Goal: Information Seeking & Learning: Learn about a topic

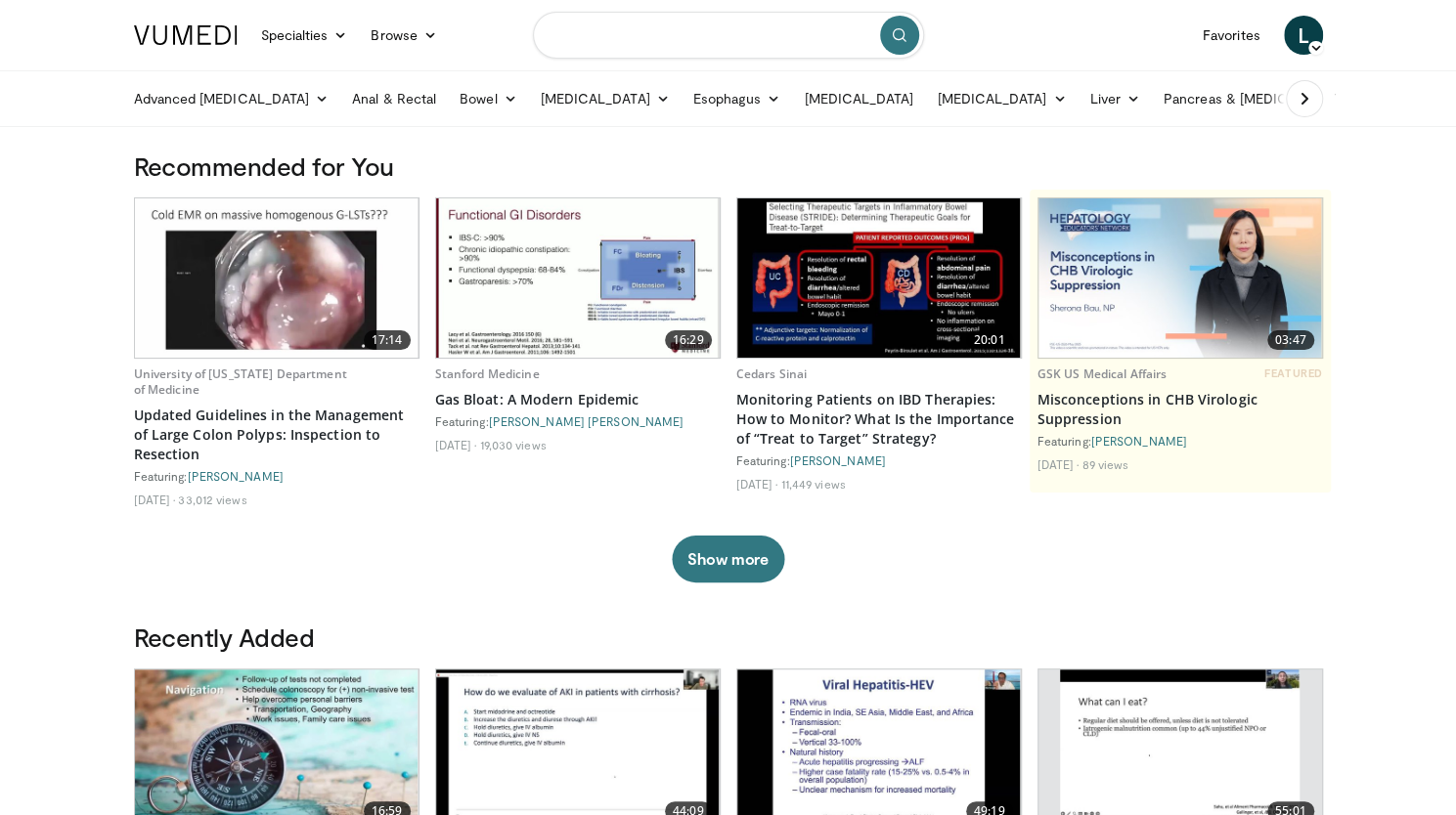
click at [597, 33] on input "Search topics, interventions" at bounding box center [728, 35] width 391 height 46
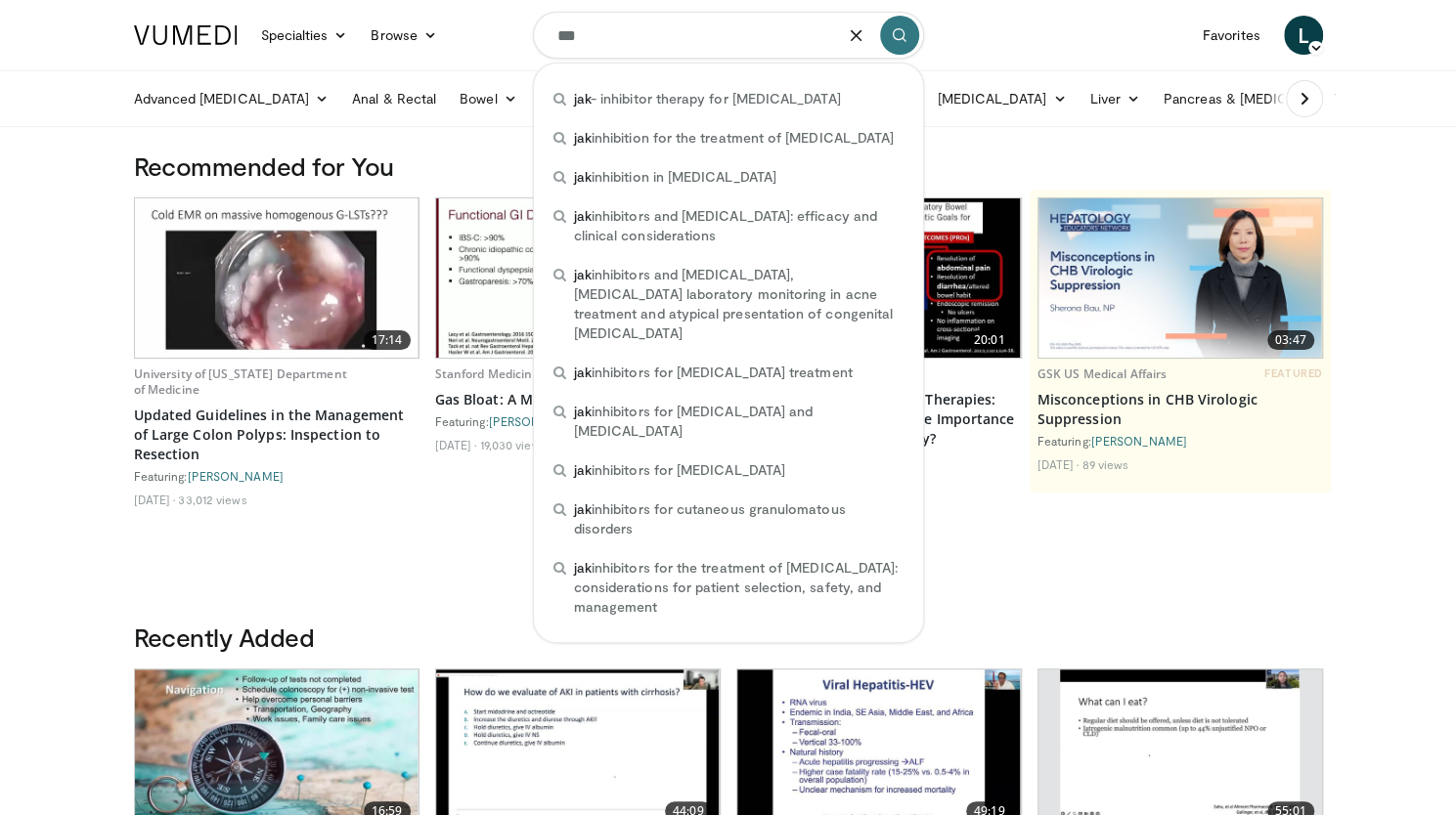
type input "***"
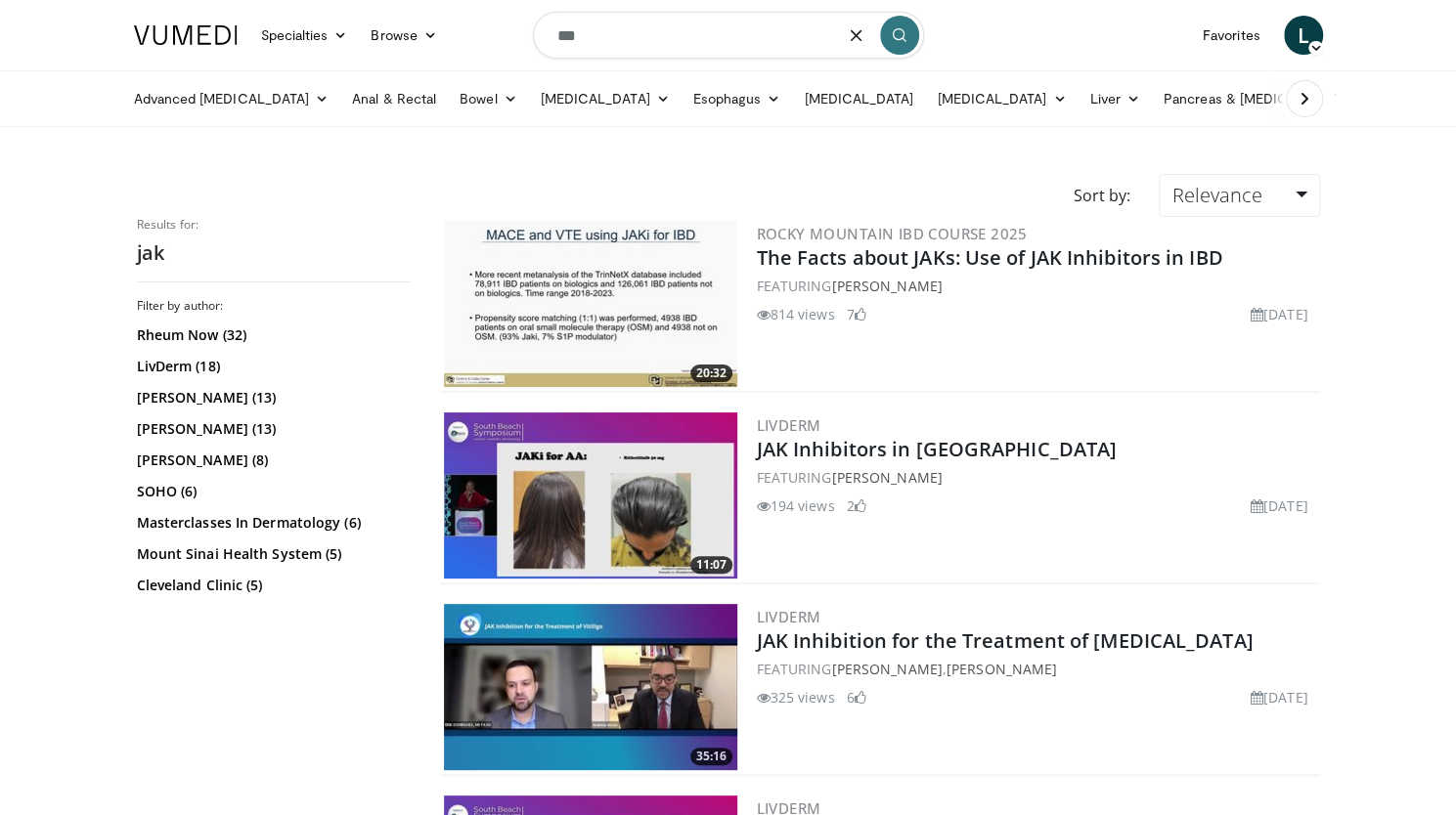
click at [768, 29] on input "***" at bounding box center [728, 35] width 391 height 46
type input "*******"
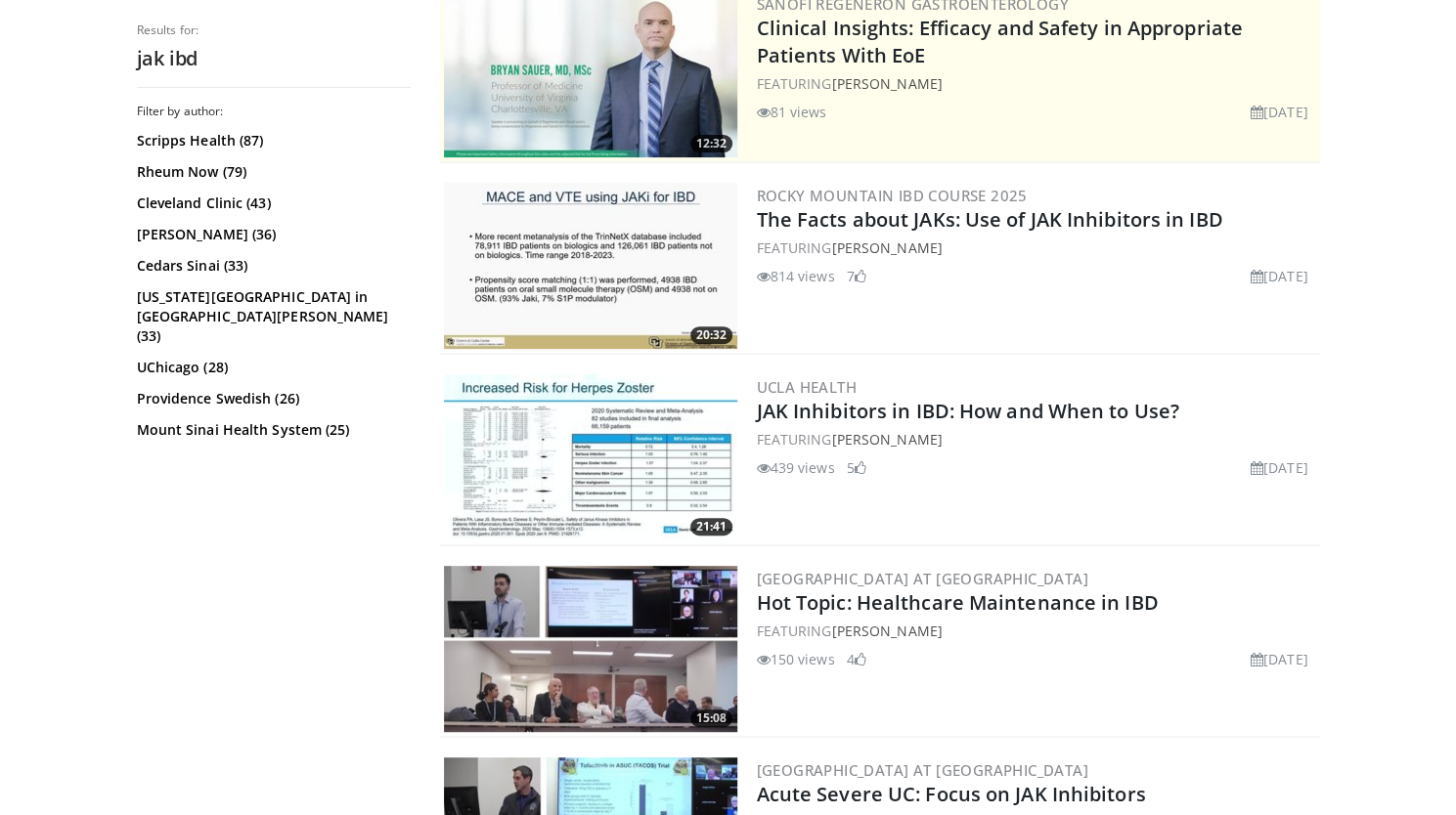
scroll to position [231, 0]
click at [645, 240] on img at bounding box center [590, 265] width 294 height 166
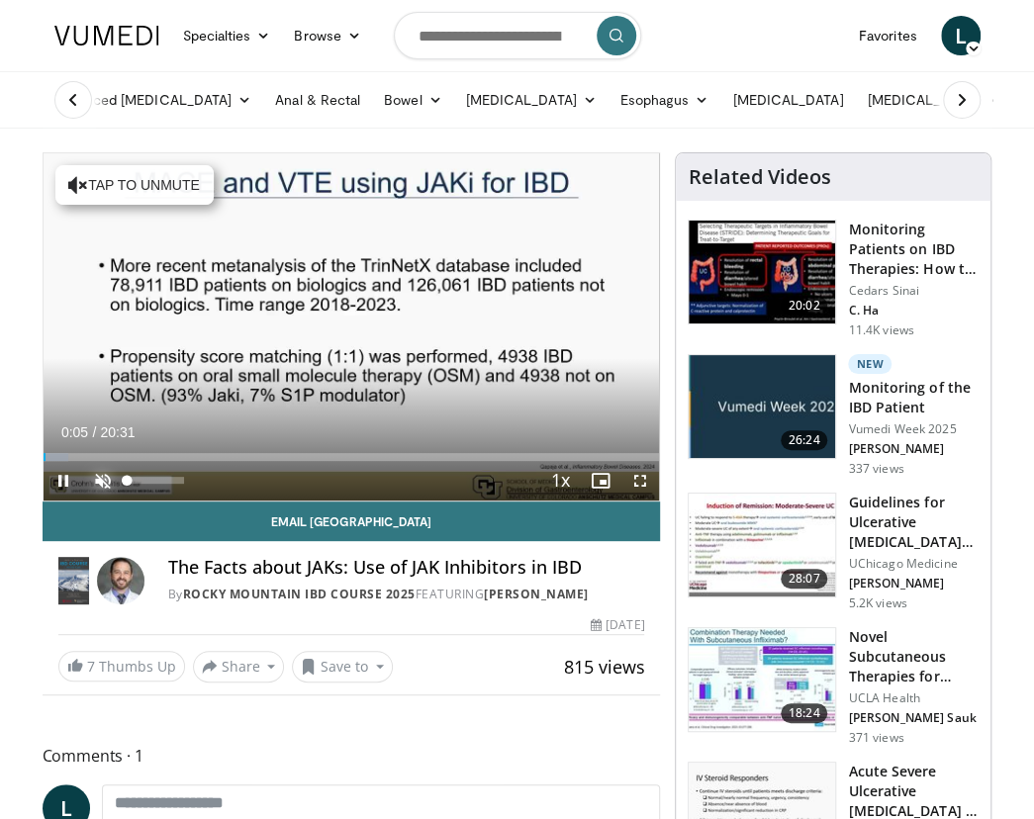
click at [105, 472] on span "Video Player" at bounding box center [103, 481] width 40 height 40
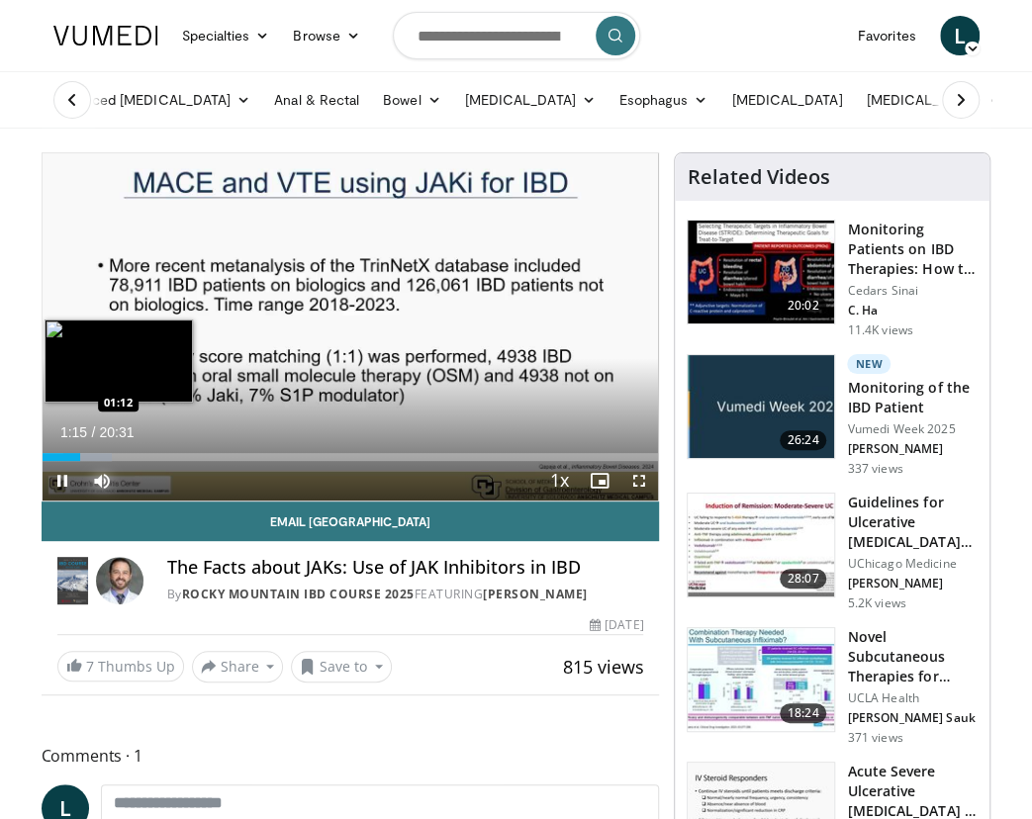
click at [77, 458] on div "01:15" at bounding box center [62, 457] width 38 height 8
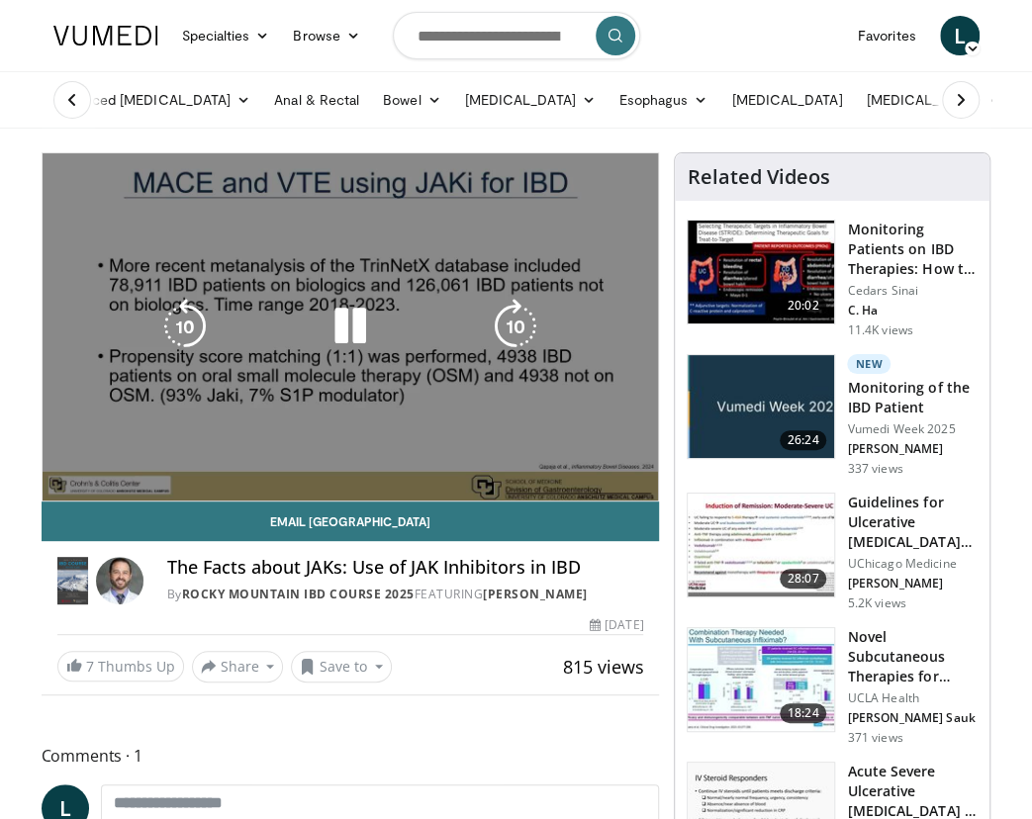
click at [69, 459] on div "Loaded : 11.28% 01:11 01:01" at bounding box center [351, 457] width 616 height 8
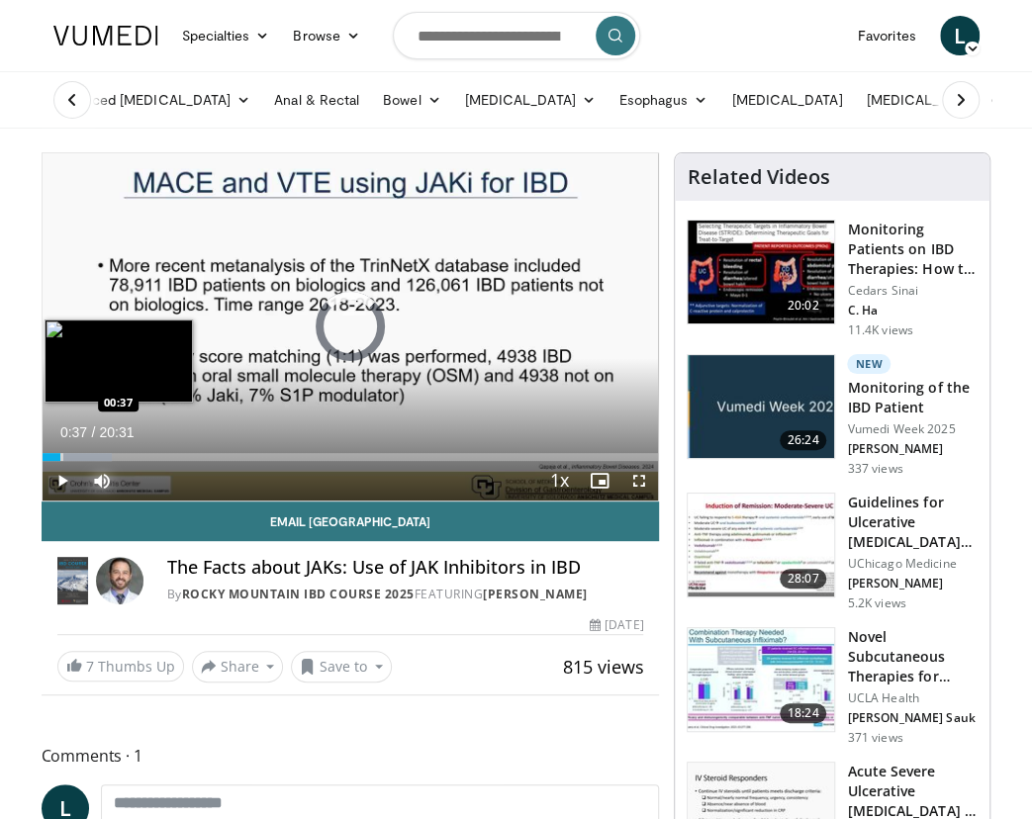
click at [59, 459] on div "00:56" at bounding box center [52, 457] width 19 height 8
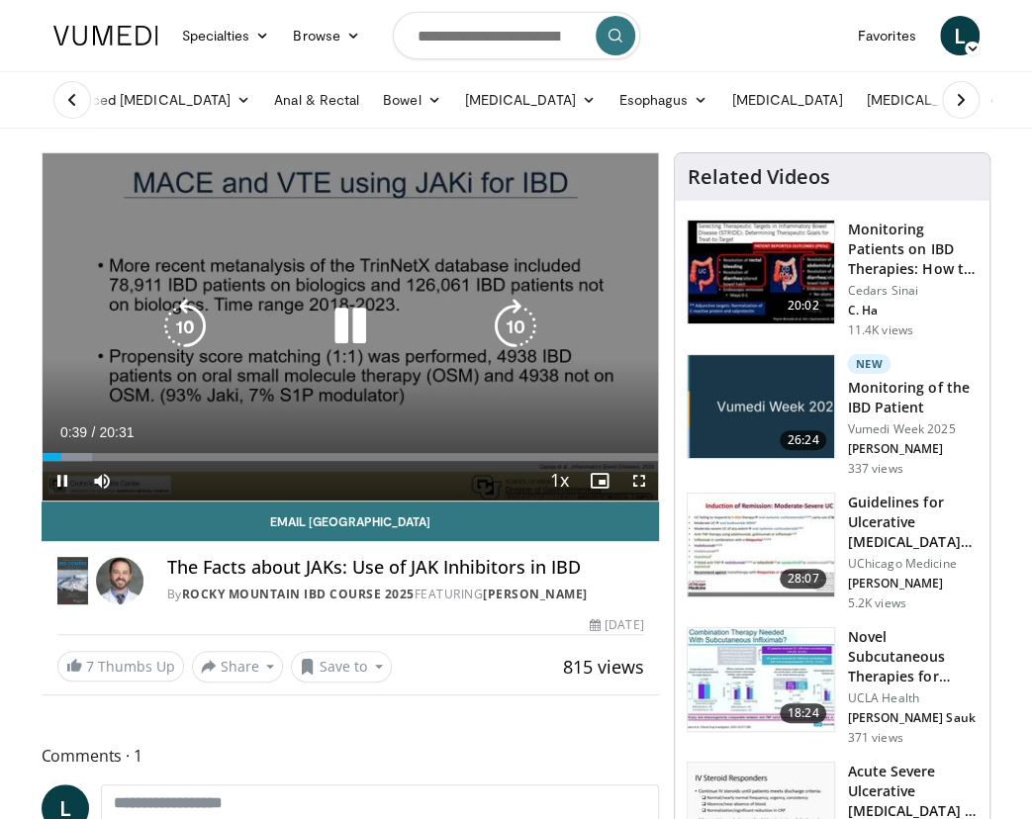
click at [353, 319] on icon "Video Player" at bounding box center [350, 326] width 55 height 55
click at [361, 329] on icon "Video Player" at bounding box center [350, 326] width 55 height 55
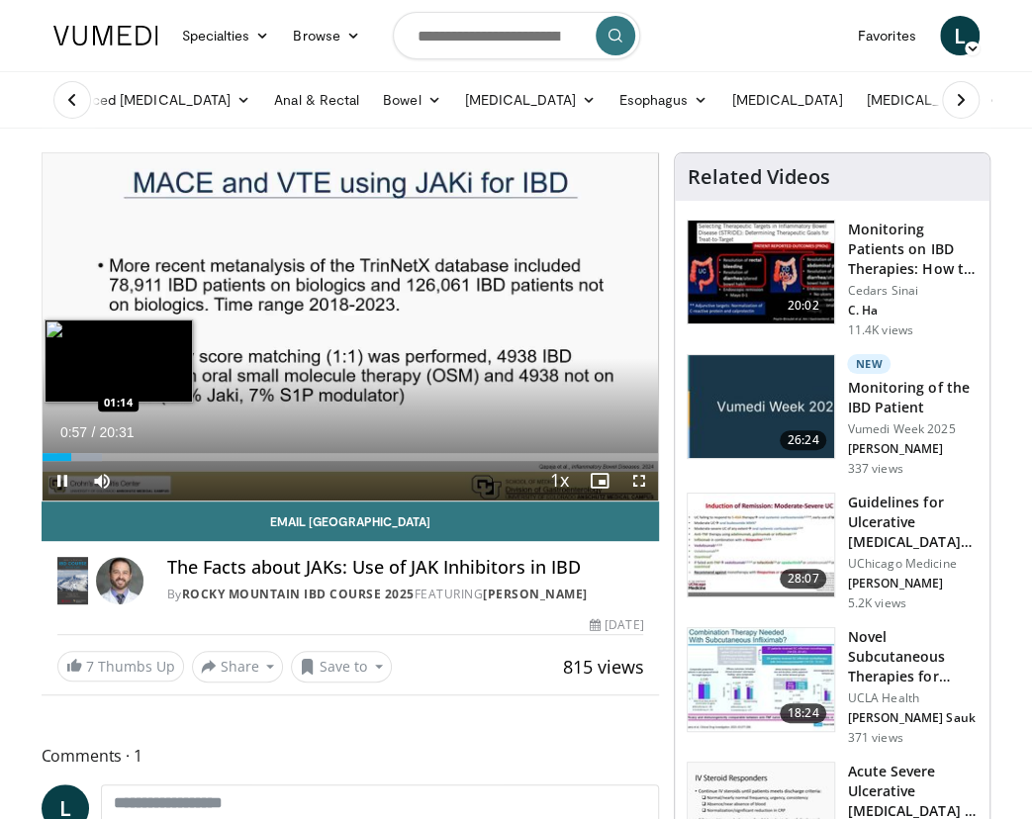
click at [79, 454] on div "Loaded : 9.67% 00:57 01:14" at bounding box center [351, 457] width 616 height 8
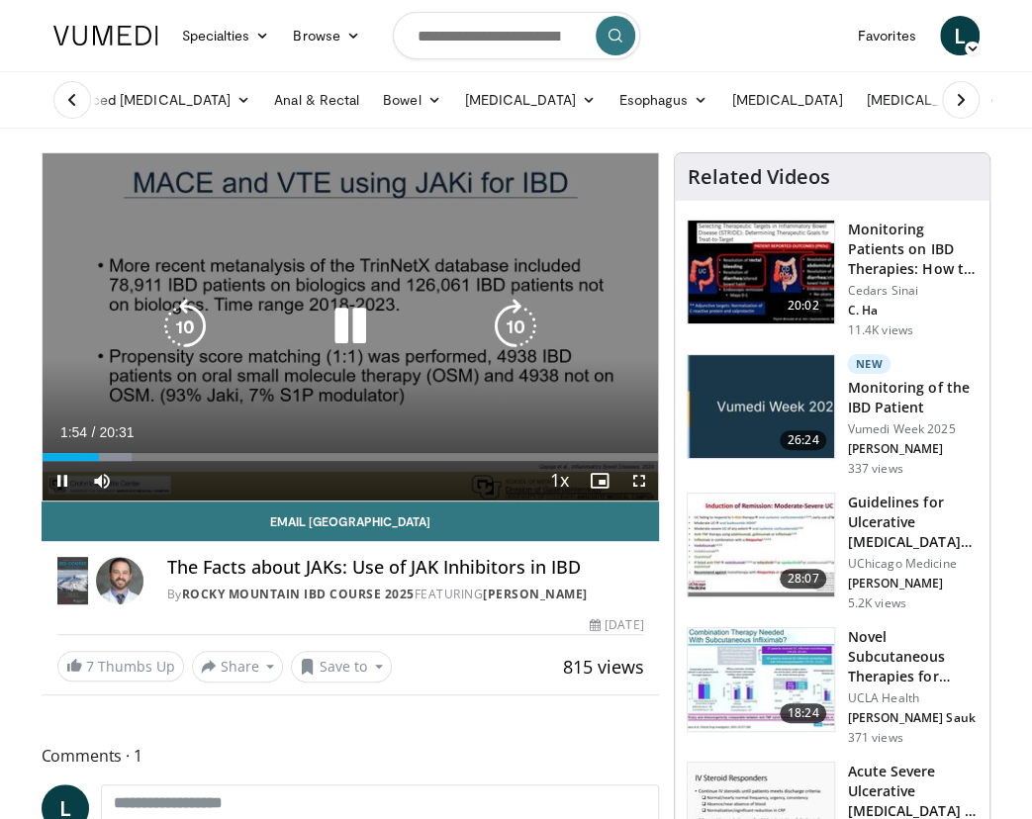
click at [364, 314] on icon "Video Player" at bounding box center [350, 326] width 55 height 55
click at [354, 321] on icon "Video Player" at bounding box center [350, 326] width 55 height 55
click at [362, 321] on icon "Video Player" at bounding box center [350, 326] width 55 height 55
click at [327, 347] on icon "Video Player" at bounding box center [350, 326] width 55 height 55
click at [334, 344] on icon "Video Player" at bounding box center [350, 326] width 55 height 55
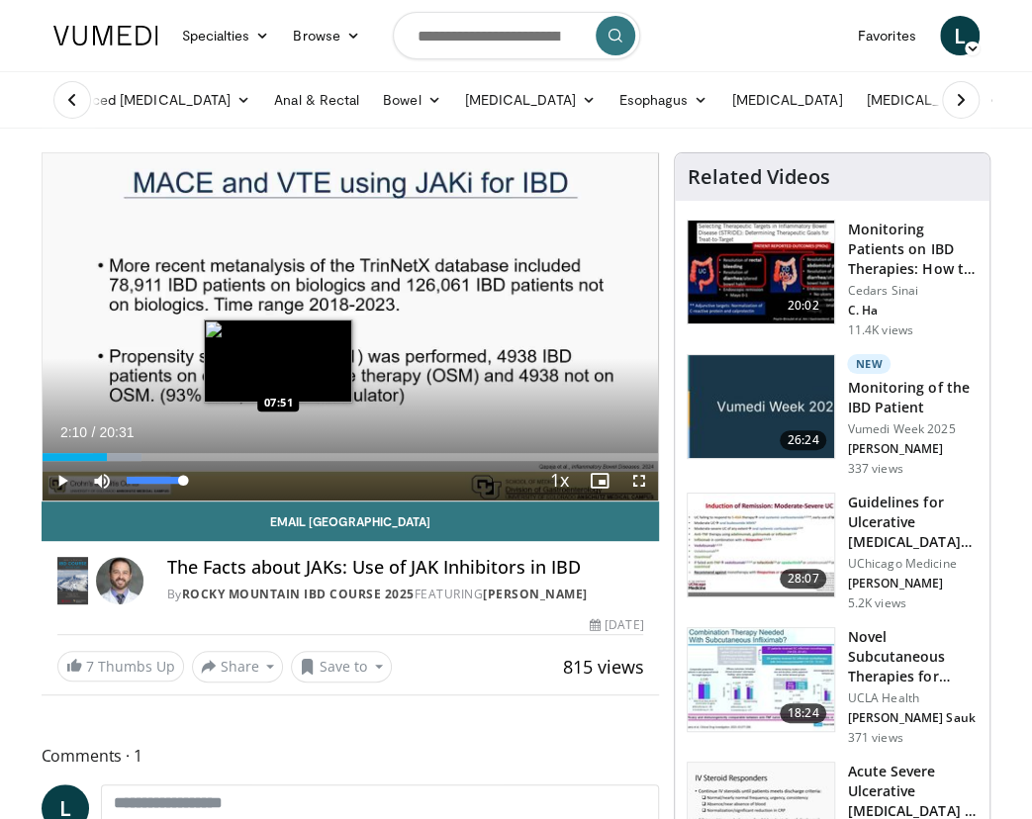
click at [93, 460] on div "02:10" at bounding box center [75, 457] width 65 height 8
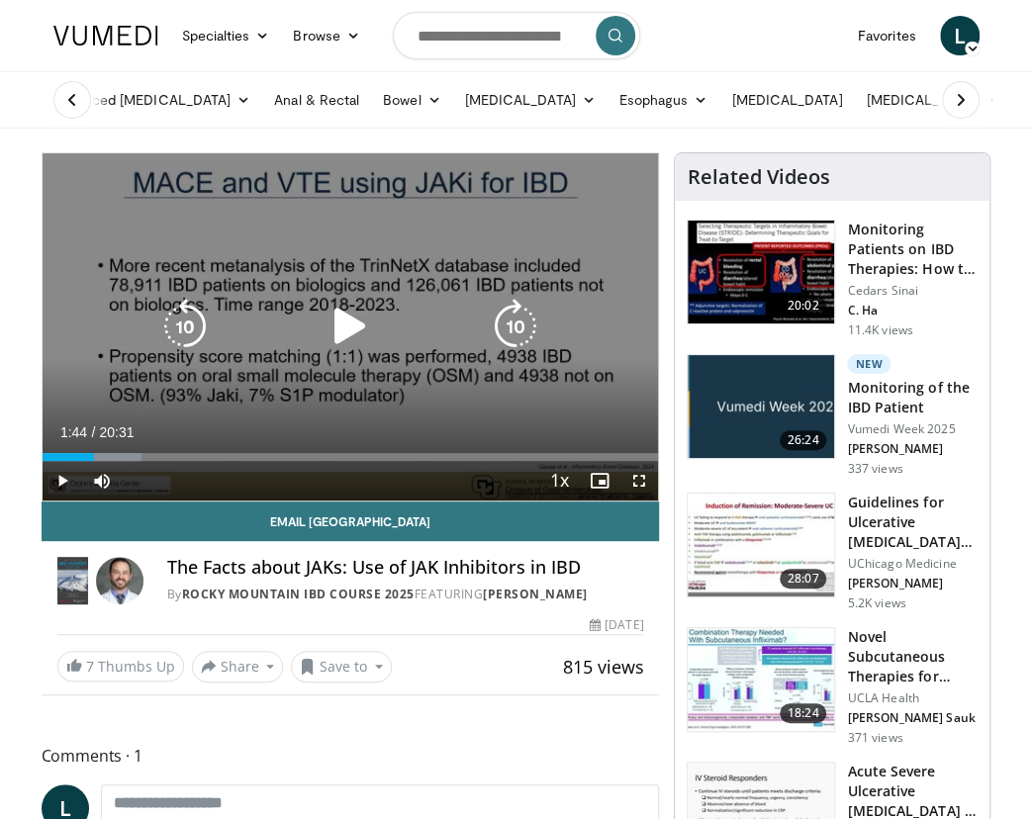
click at [275, 370] on div "10 seconds Tap to unmute" at bounding box center [351, 326] width 616 height 347
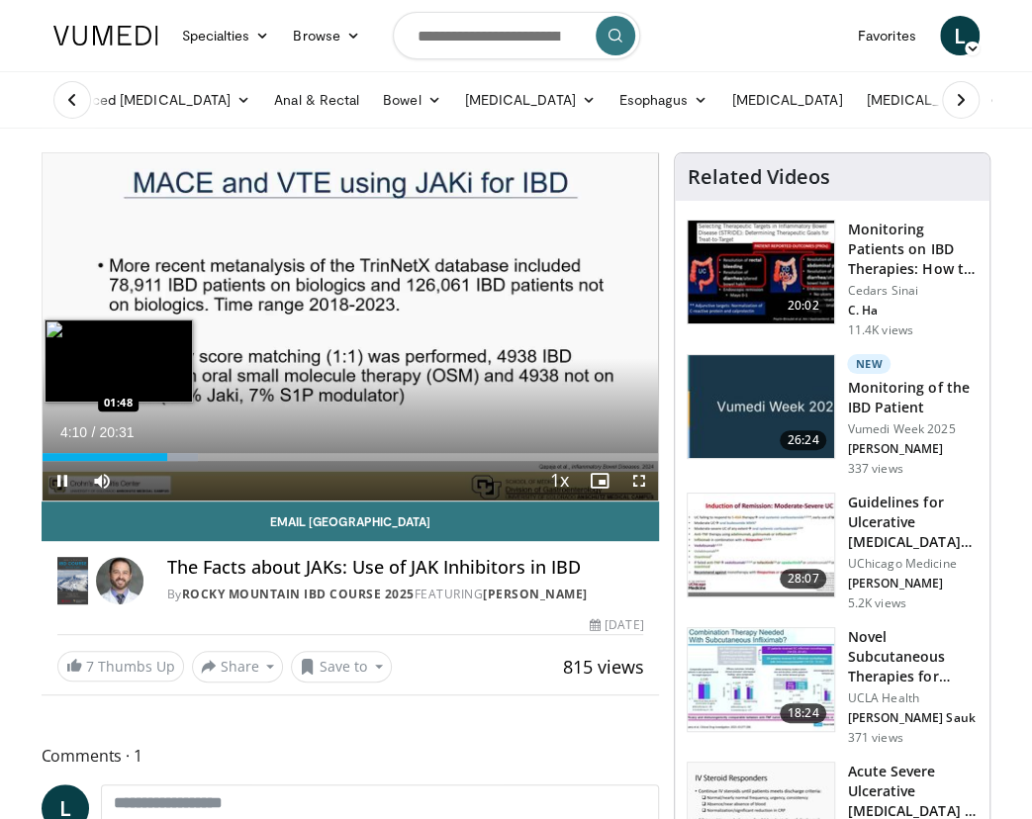
click at [96, 455] on div "Loaded : 25.21% 04:10 01:48" at bounding box center [351, 457] width 616 height 8
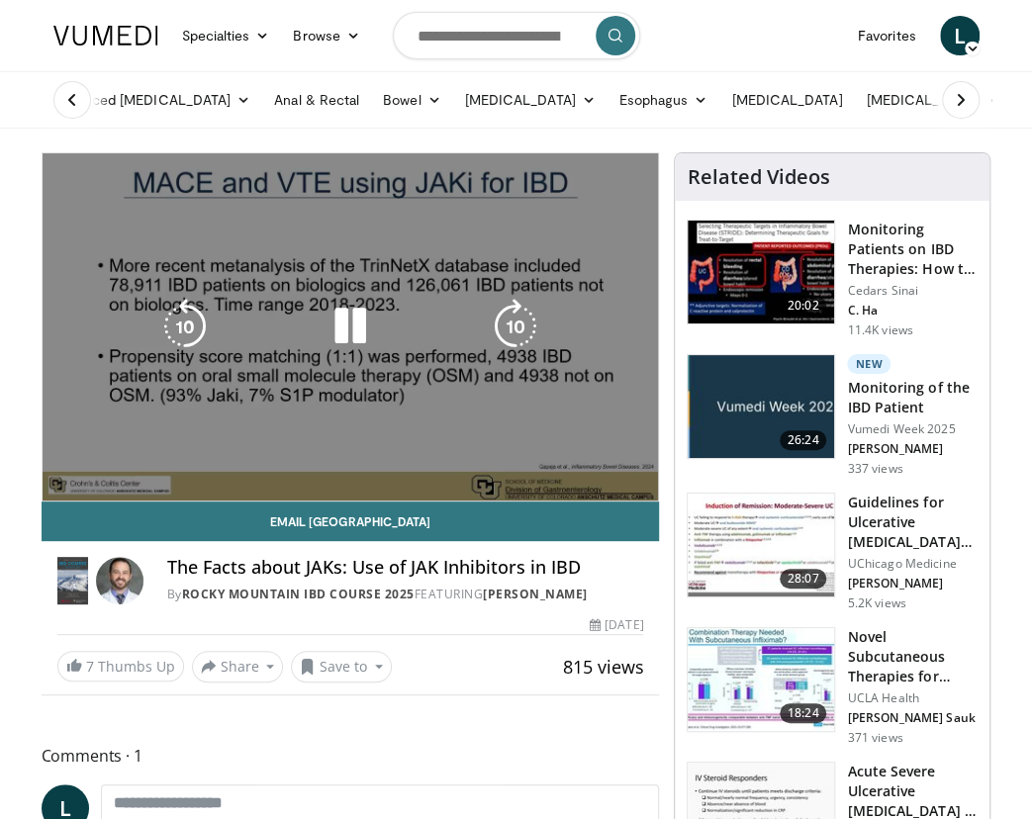
click at [152, 493] on div "Loaded : 13.82% 01:50 03:27" at bounding box center [351, 497] width 616 height 8
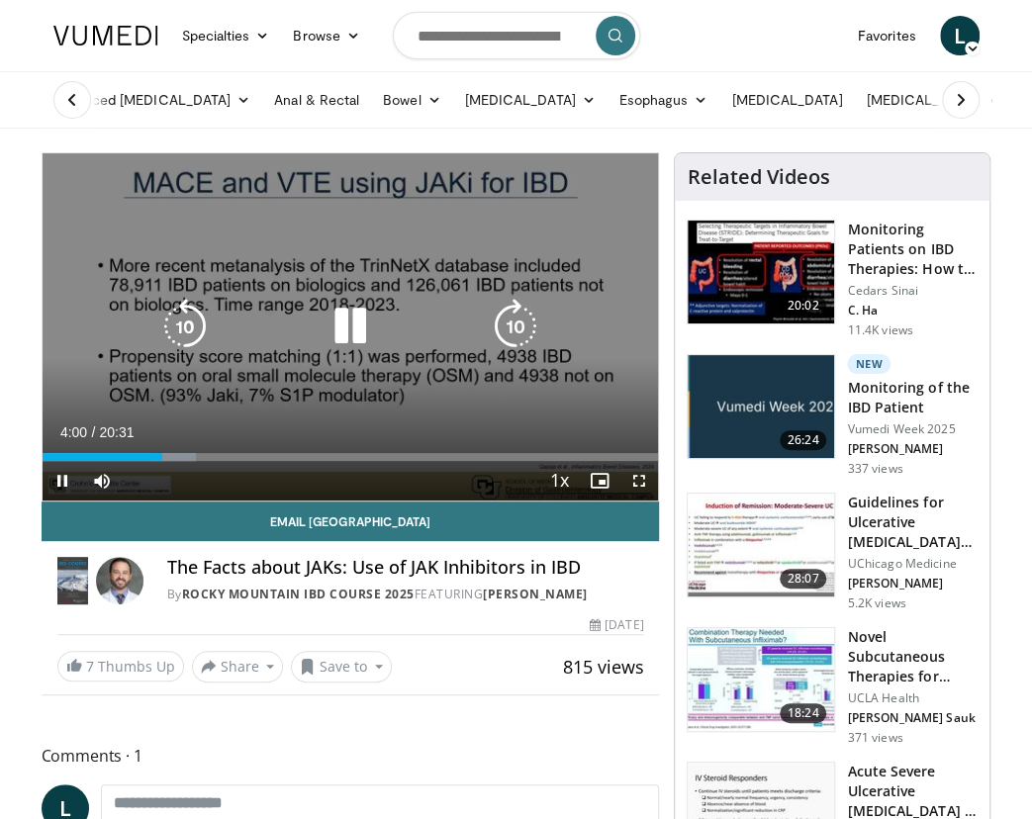
click at [421, 327] on div "Video Player" at bounding box center [350, 327] width 370 height 40
click at [338, 324] on icon "Video Player" at bounding box center [350, 326] width 55 height 55
click at [357, 304] on icon "Video Player" at bounding box center [350, 326] width 55 height 55
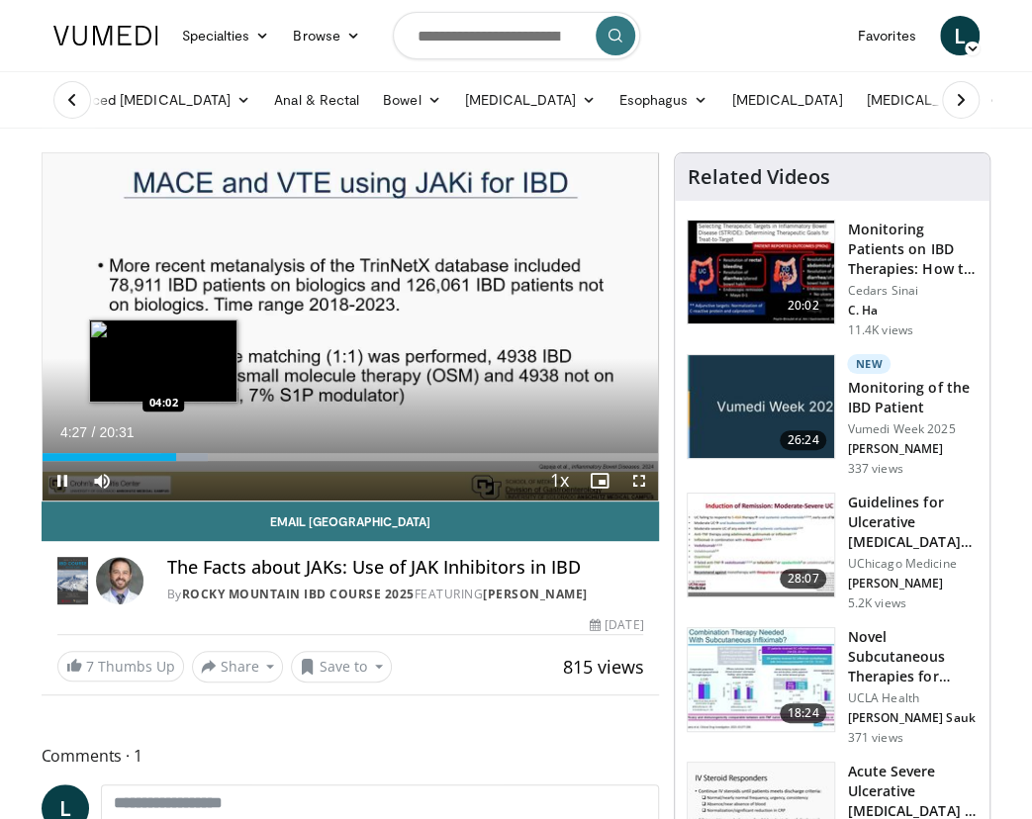
click at [162, 453] on div "04:27" at bounding box center [110, 457] width 135 height 8
click at [171, 456] on div "Progress Bar" at bounding box center [172, 457] width 2 height 8
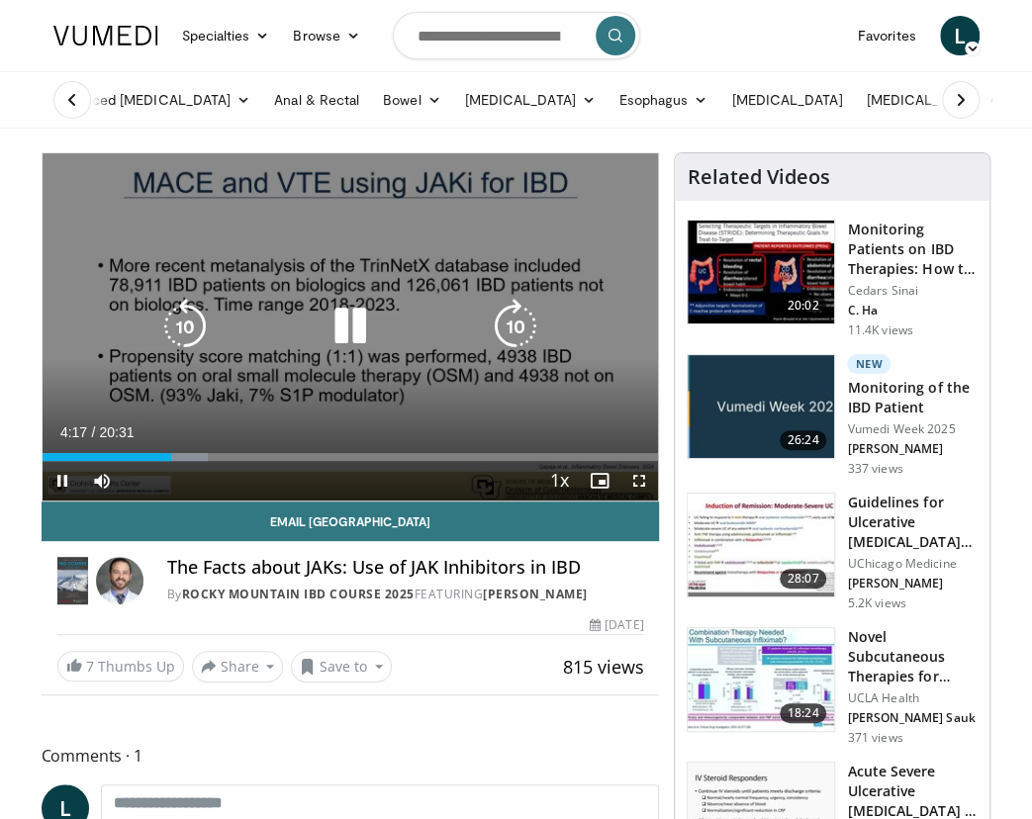
click at [345, 327] on icon "Video Player" at bounding box center [350, 326] width 55 height 55
click at [348, 335] on icon "Video Player" at bounding box center [350, 326] width 55 height 55
click at [356, 324] on icon "Video Player" at bounding box center [350, 326] width 55 height 55
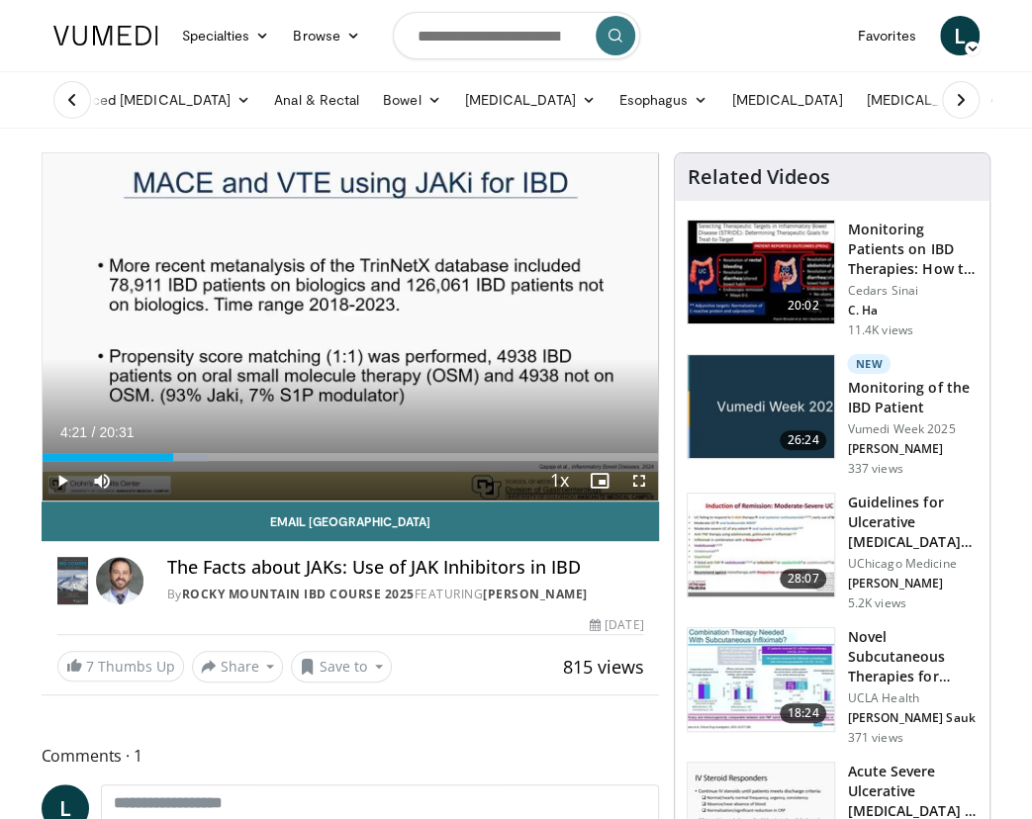
click at [497, 760] on span "Comments 1" at bounding box center [351, 756] width 618 height 26
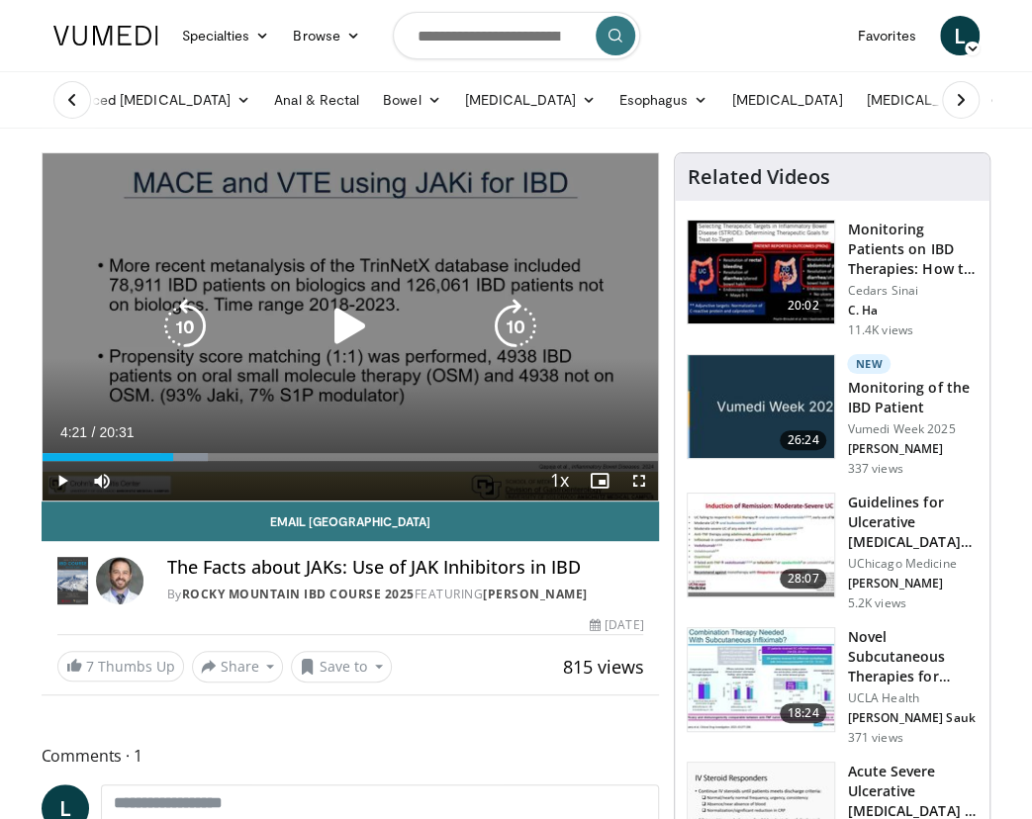
click at [352, 322] on icon "Video Player" at bounding box center [350, 326] width 55 height 55
click at [349, 326] on icon "Video Player" at bounding box center [350, 326] width 55 height 55
click at [355, 322] on icon "Video Player" at bounding box center [350, 326] width 55 height 55
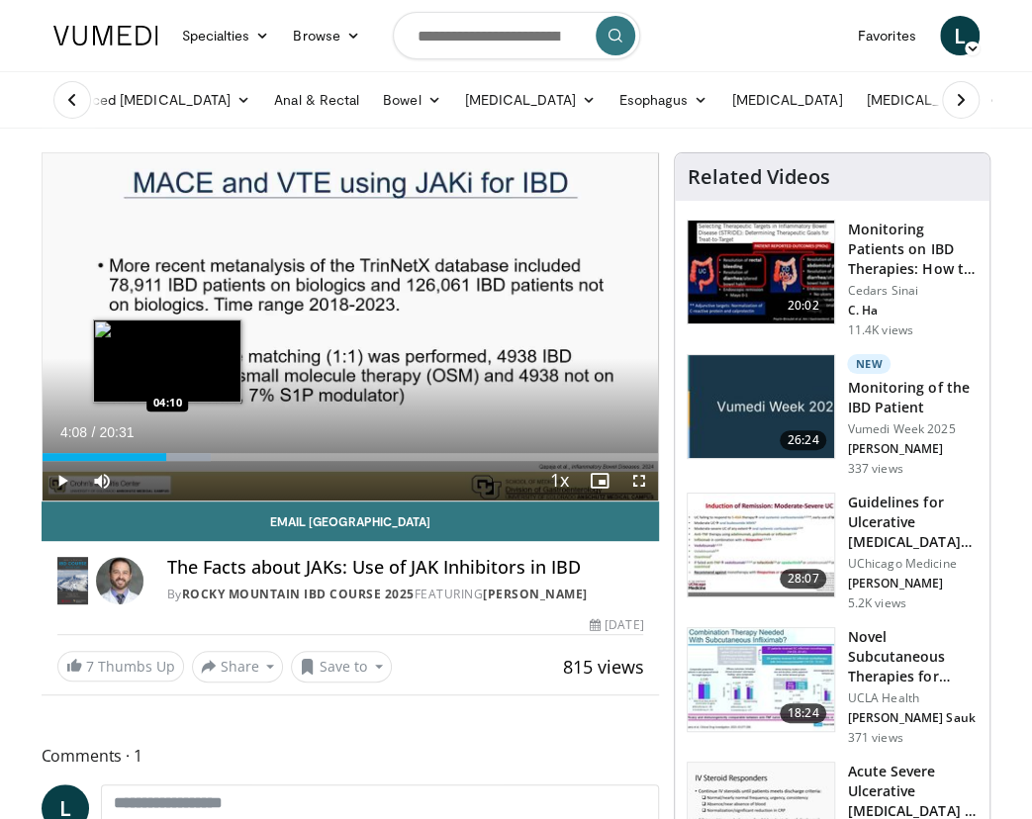
click at [166, 458] on div "Loaded : 27.40% 04:35 04:10" at bounding box center [351, 457] width 616 height 8
click at [160, 458] on div "Loaded : 19.34% 03:56 03:58" at bounding box center [351, 457] width 616 height 8
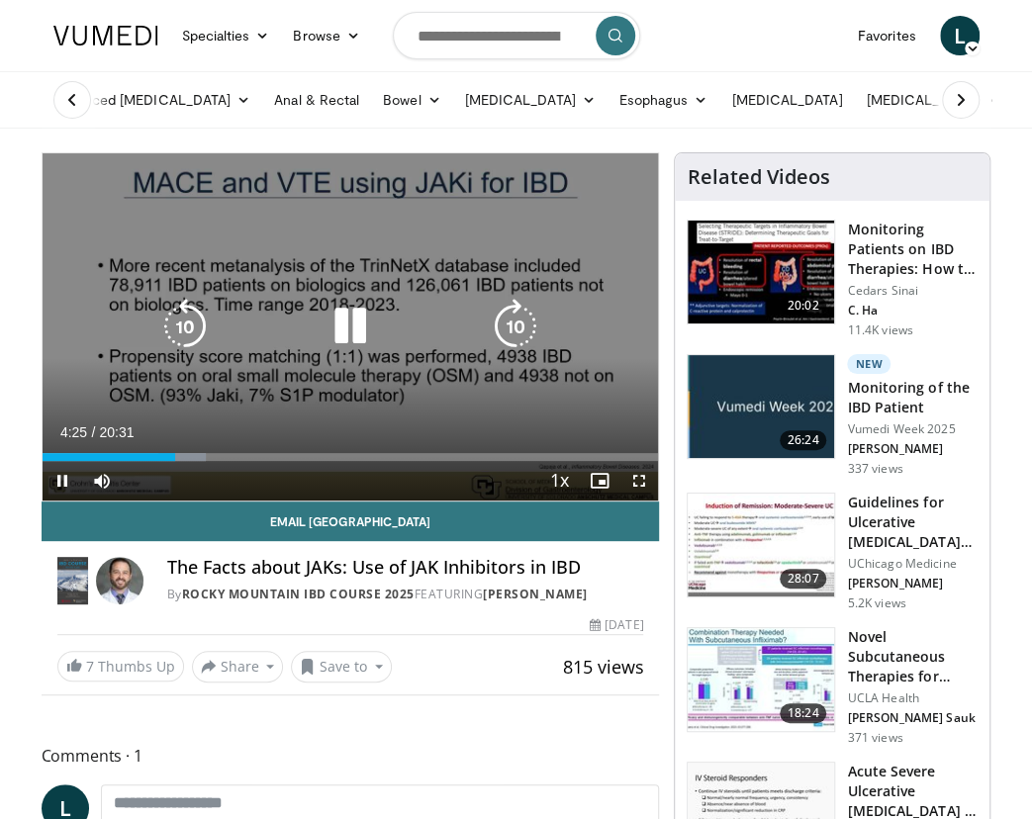
click at [360, 315] on icon "Video Player" at bounding box center [350, 326] width 55 height 55
click at [340, 329] on icon "Video Player" at bounding box center [350, 326] width 55 height 55
click at [354, 332] on icon "Video Player" at bounding box center [350, 326] width 55 height 55
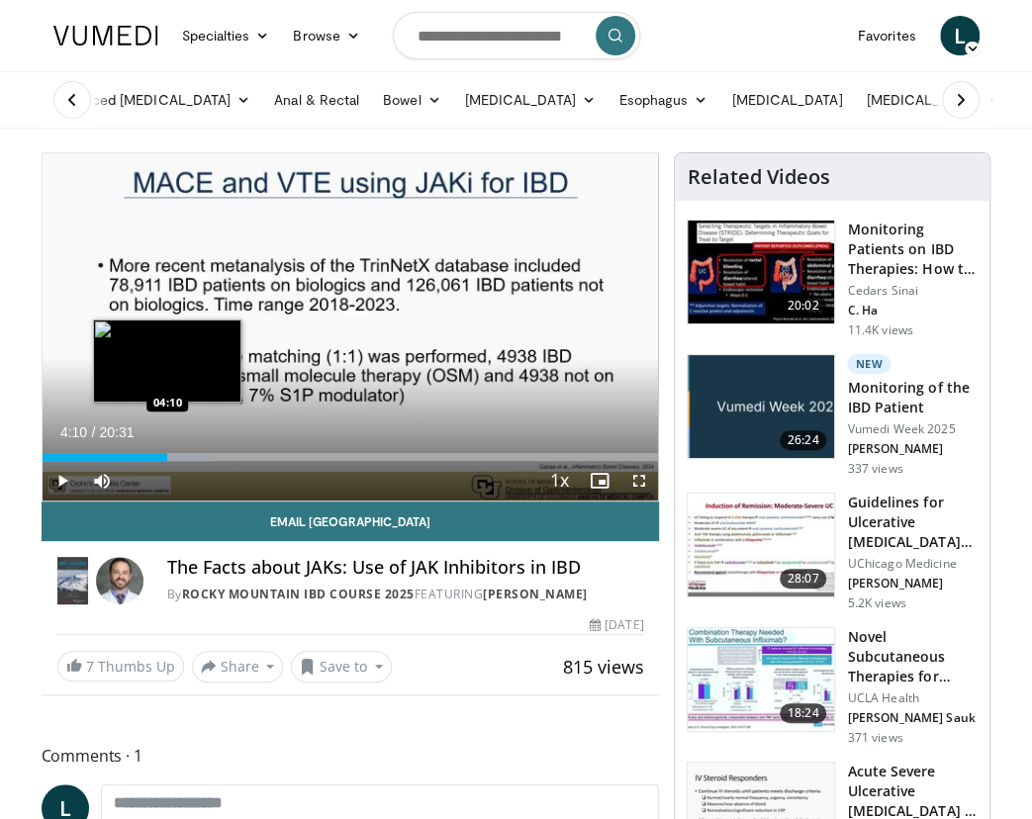
click at [167, 454] on div "Loaded : 27.40% 04:10 04:10" at bounding box center [351, 457] width 616 height 8
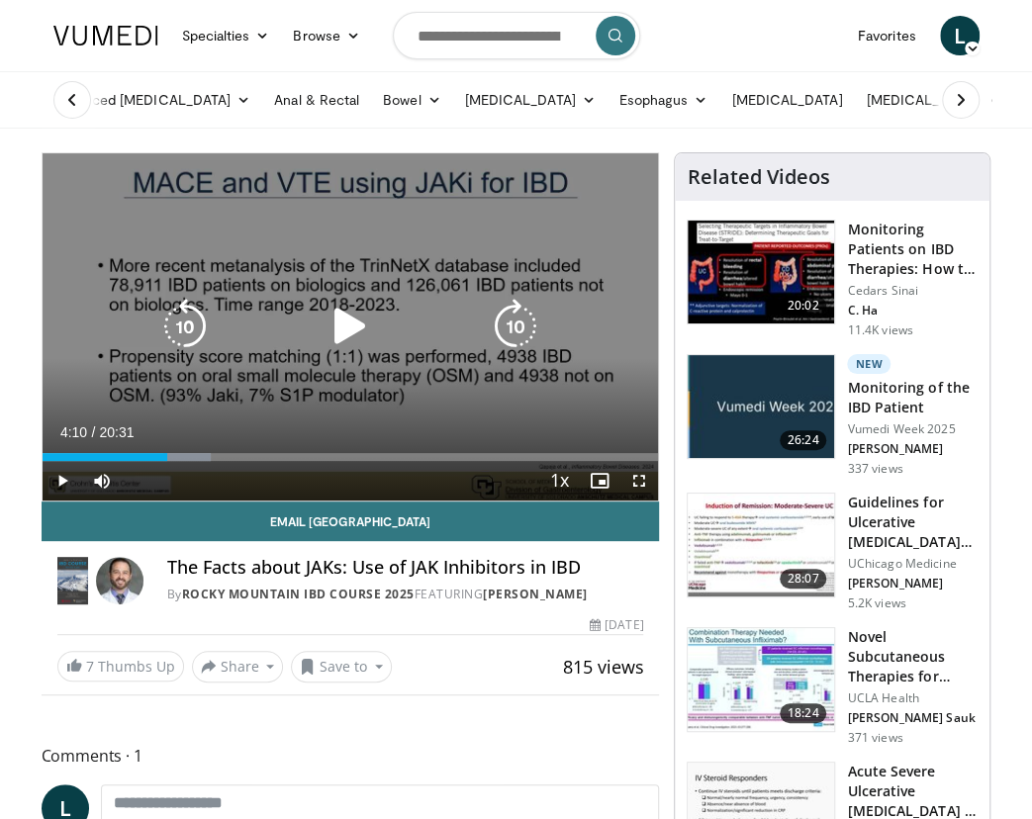
click at [349, 365] on div "10 seconds Tap to unmute" at bounding box center [351, 326] width 616 height 347
click at [349, 310] on icon "Video Player" at bounding box center [350, 326] width 55 height 55
click at [281, 377] on div "10 seconds Tap to unmute" at bounding box center [351, 326] width 616 height 347
click at [194, 318] on icon "Video Player" at bounding box center [184, 326] width 55 height 55
click at [346, 321] on icon "Video Player" at bounding box center [350, 326] width 55 height 55
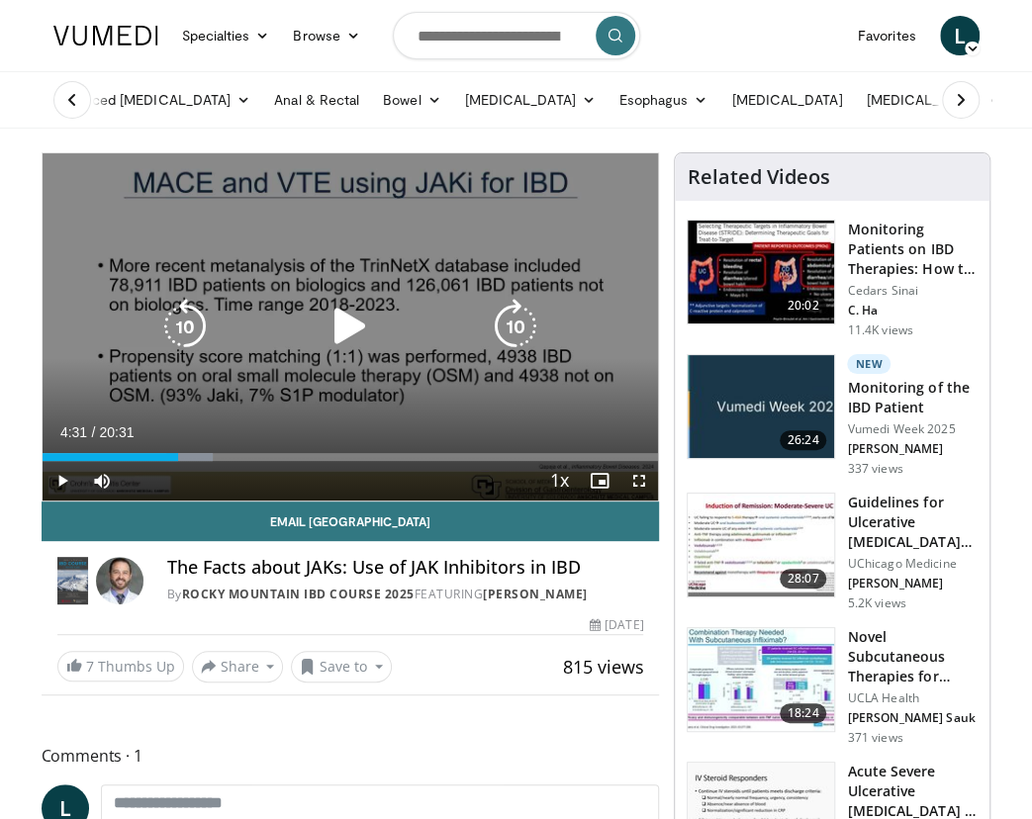
click at [338, 309] on icon "Video Player" at bounding box center [350, 326] width 55 height 55
click at [359, 310] on icon "Video Player" at bounding box center [350, 326] width 55 height 55
click at [342, 329] on icon "Video Player" at bounding box center [350, 326] width 55 height 55
click at [360, 329] on icon "Video Player" at bounding box center [350, 326] width 55 height 55
click at [356, 324] on icon "Video Player" at bounding box center [350, 326] width 55 height 55
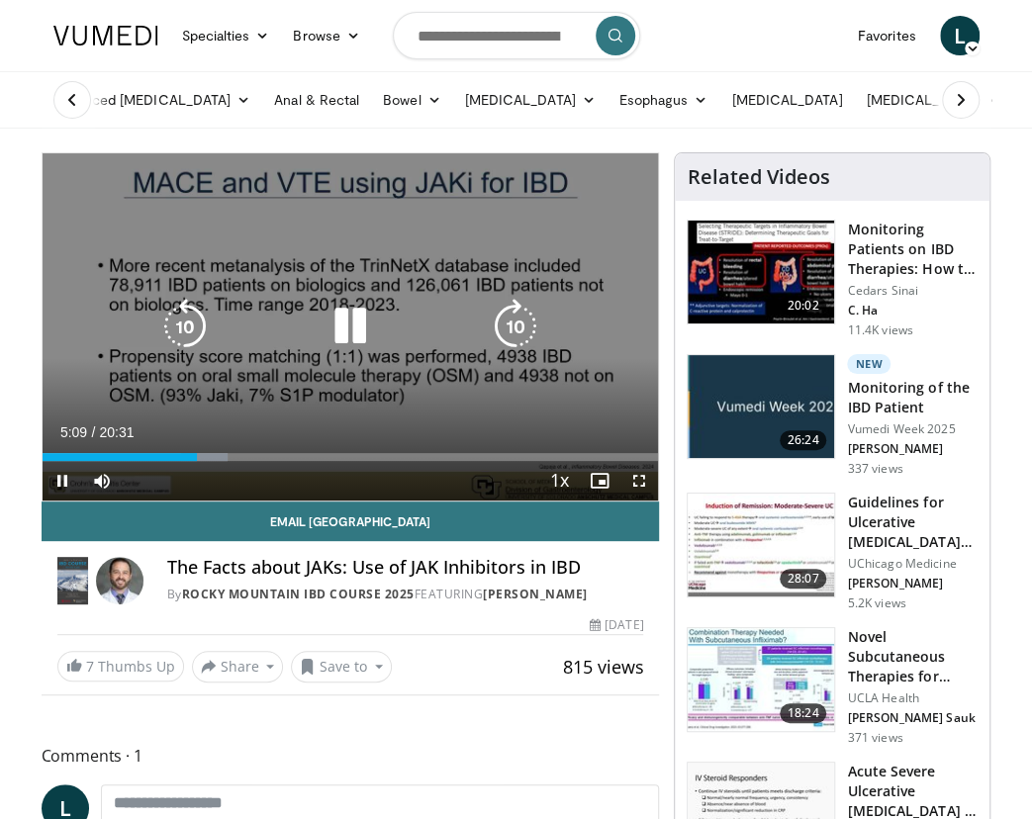
click at [354, 331] on icon "Video Player" at bounding box center [350, 326] width 55 height 55
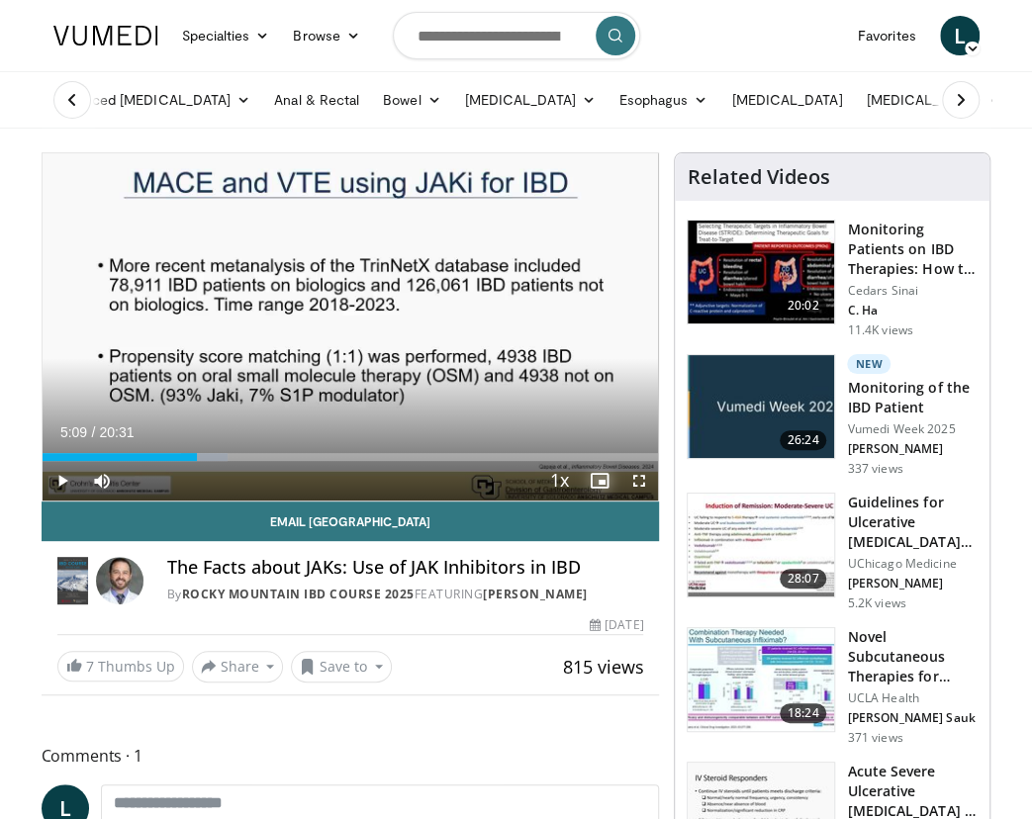
click at [604, 474] on span "Video Player" at bounding box center [599, 481] width 40 height 40
click at [604, 483] on span "Video Player" at bounding box center [599, 481] width 40 height 40
click at [635, 486] on span "Video Player" at bounding box center [638, 481] width 40 height 40
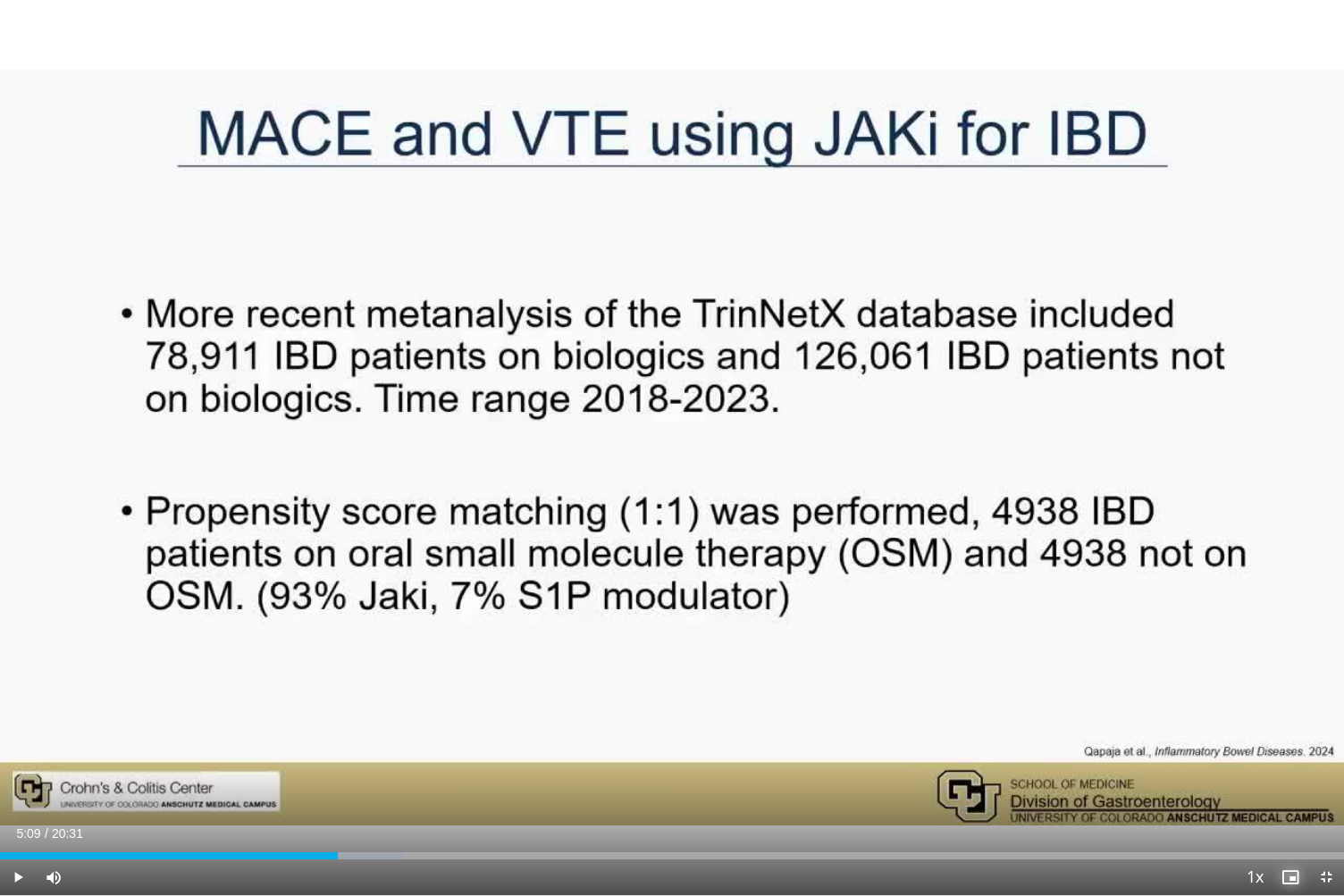
click at [1302, 744] on span "Video Player" at bounding box center [1291, 878] width 36 height 36
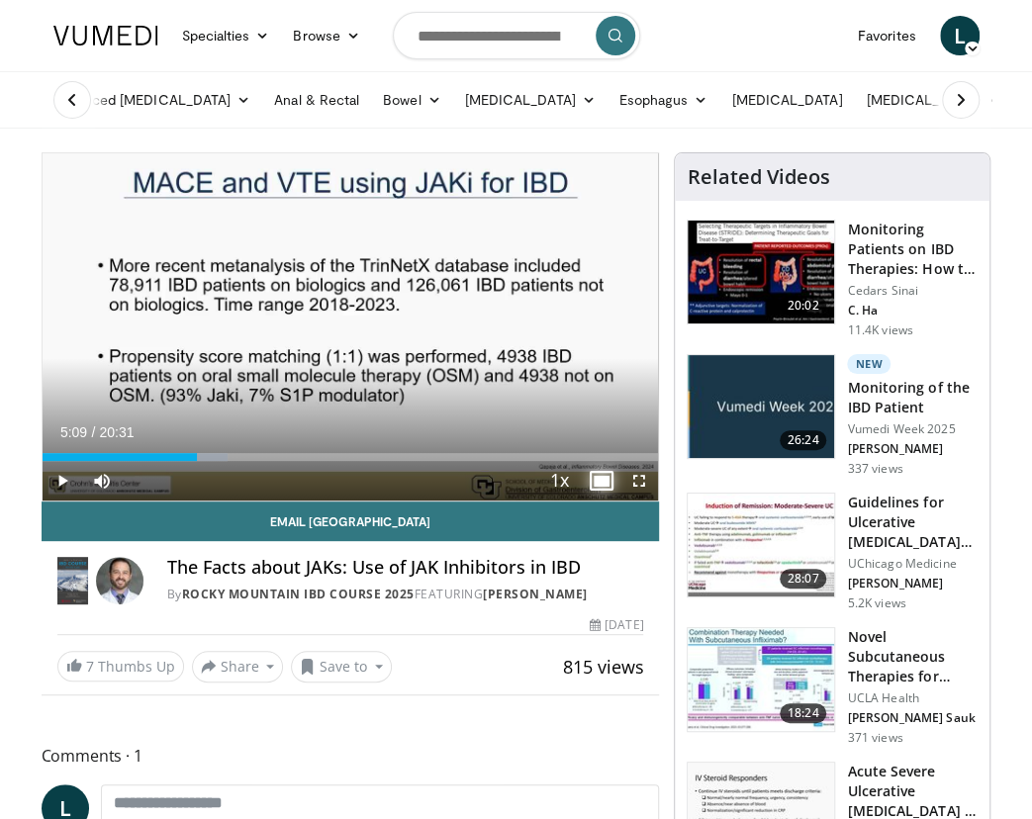
click at [601, 471] on span "Video Player" at bounding box center [599, 481] width 40 height 40
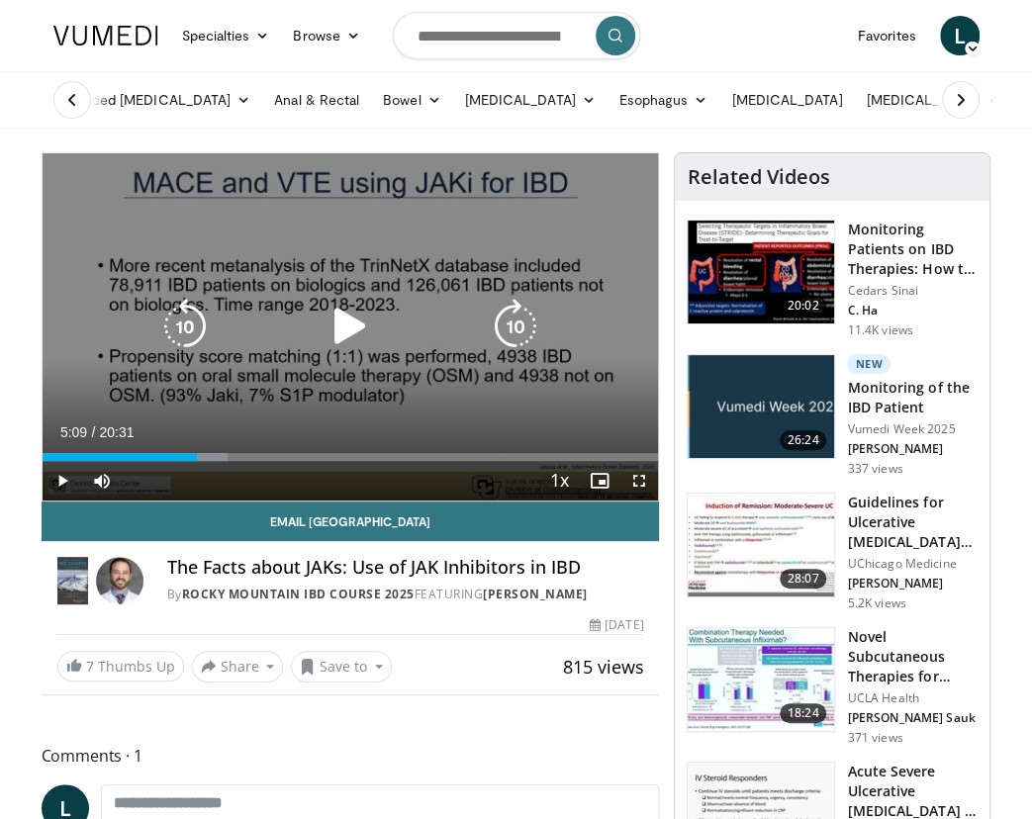
click at [357, 339] on icon "Video Player" at bounding box center [350, 326] width 55 height 55
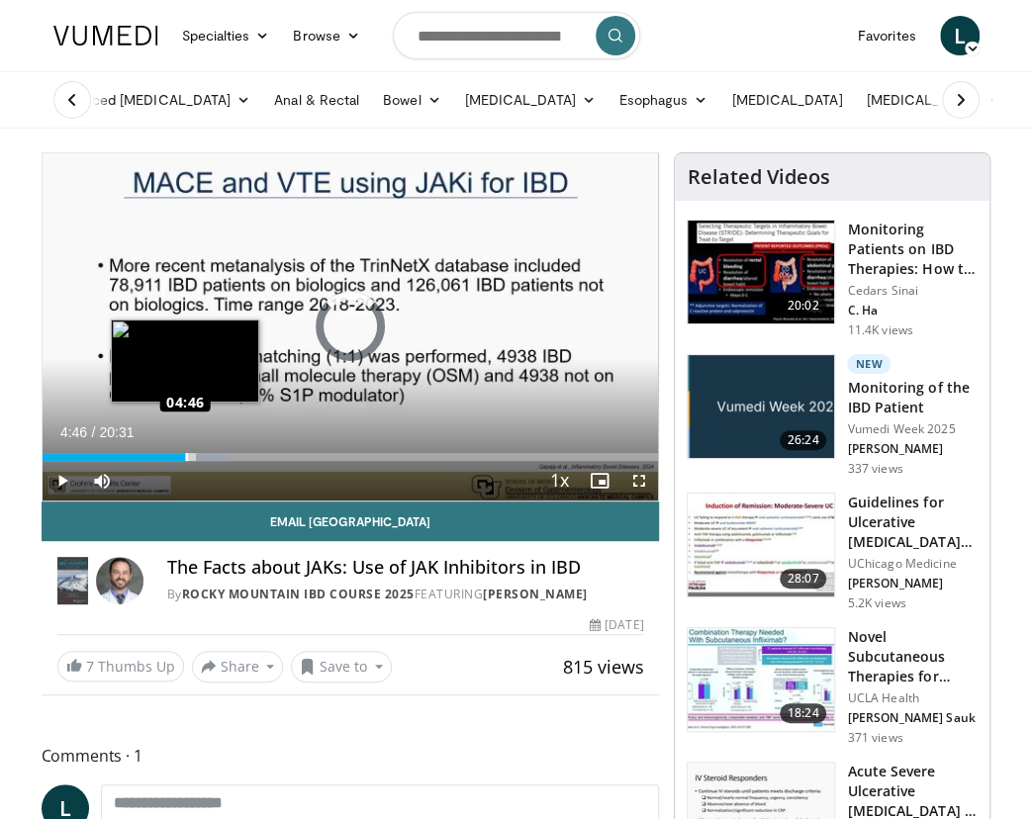
click at [184, 457] on div "Loaded : 30.62% 04:46 04:46" at bounding box center [351, 457] width 616 height 8
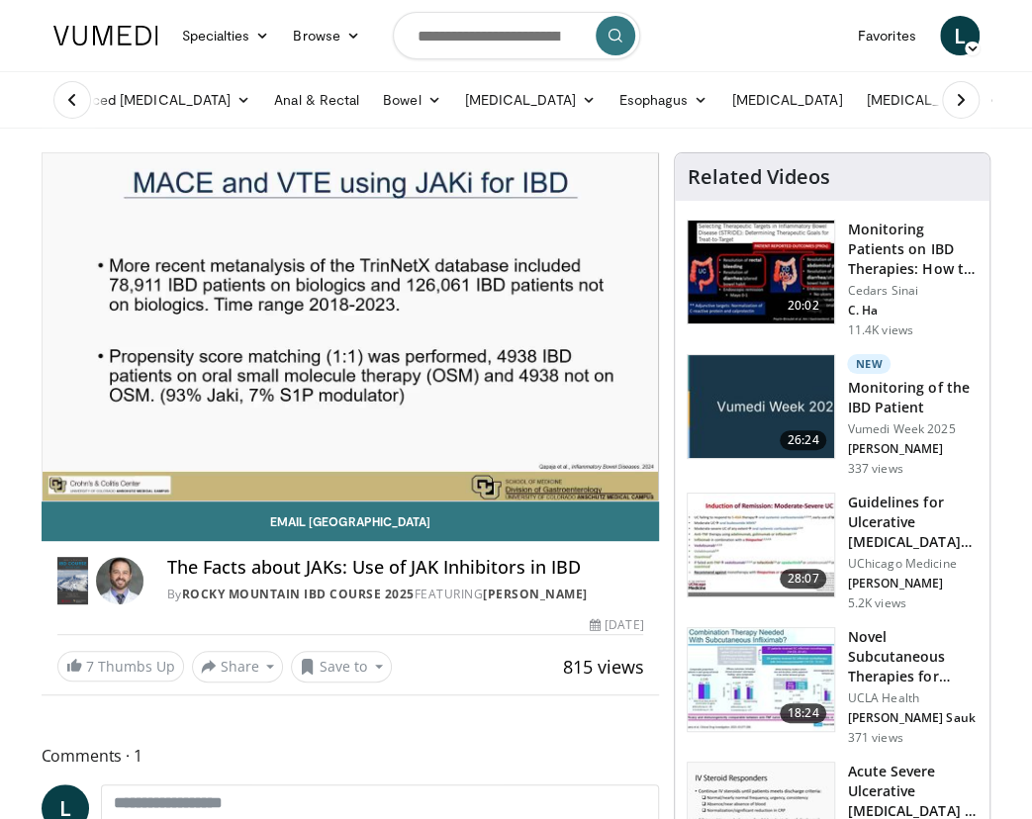
click at [361, 321] on icon "Video Player" at bounding box center [350, 326] width 55 height 55
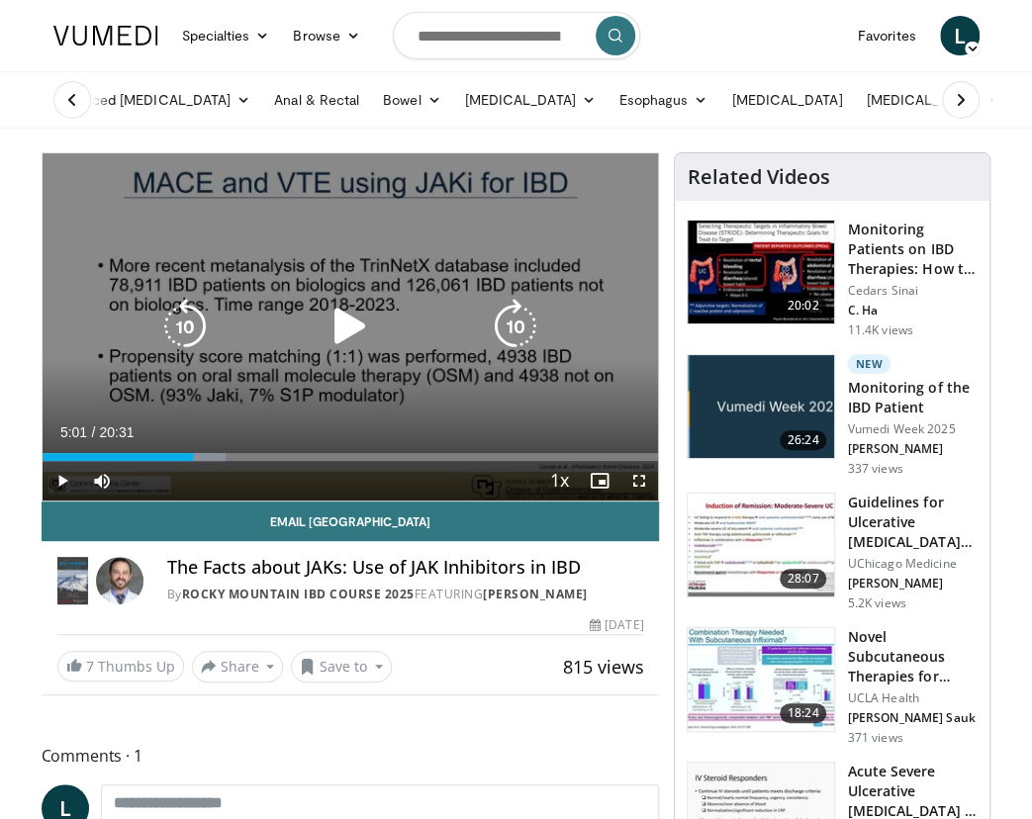
click at [328, 319] on icon "Video Player" at bounding box center [350, 326] width 55 height 55
click at [346, 327] on icon "Video Player" at bounding box center [350, 326] width 55 height 55
click at [339, 341] on icon "Video Player" at bounding box center [350, 326] width 55 height 55
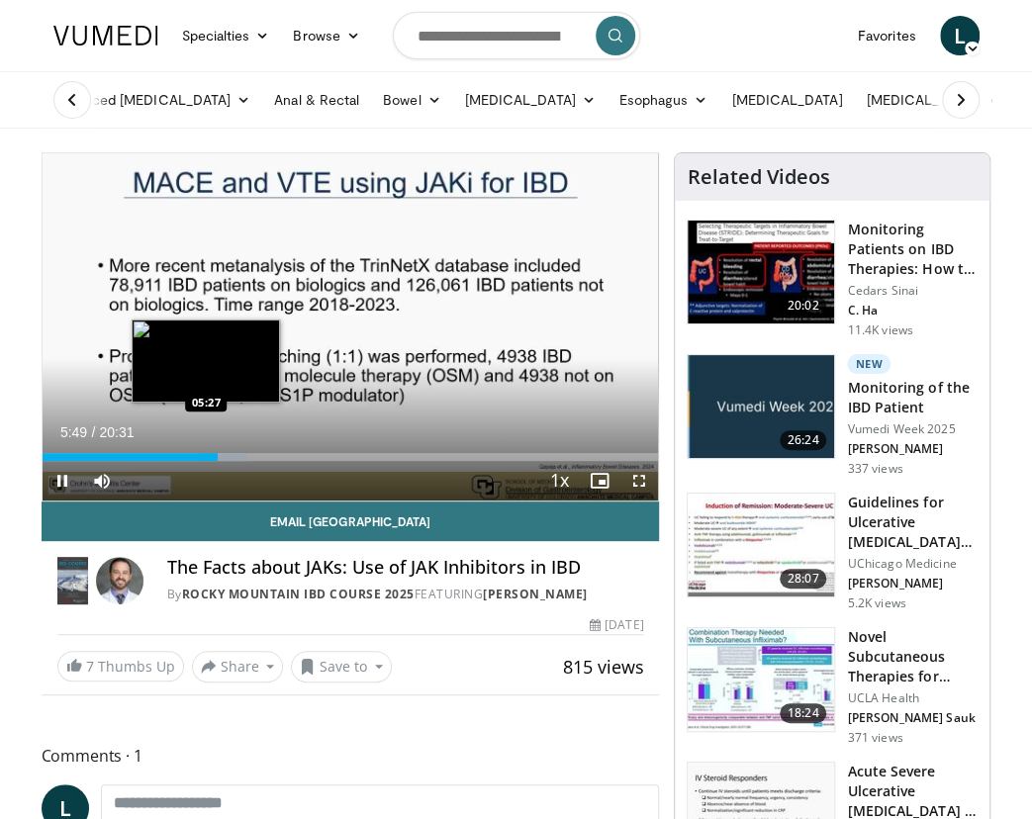
click at [206, 454] on div "Loaded : 33.34% 05:50 05:27" at bounding box center [351, 457] width 616 height 8
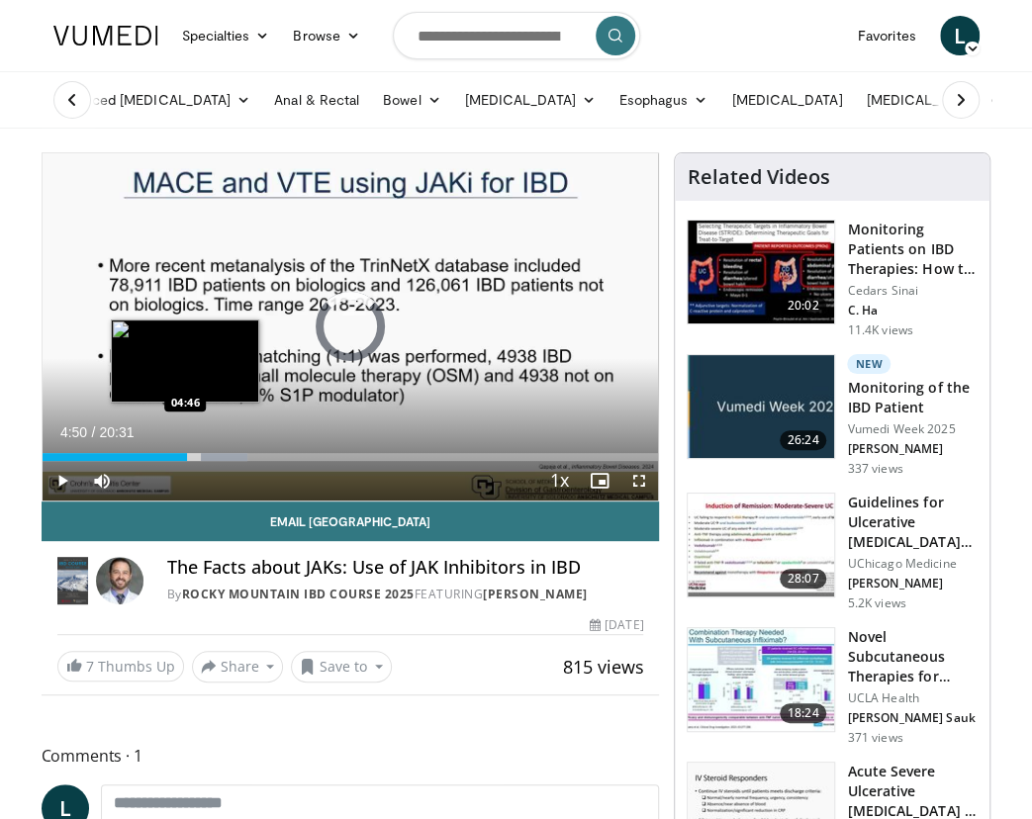
click at [186, 453] on div "04:50" at bounding box center [115, 457] width 145 height 8
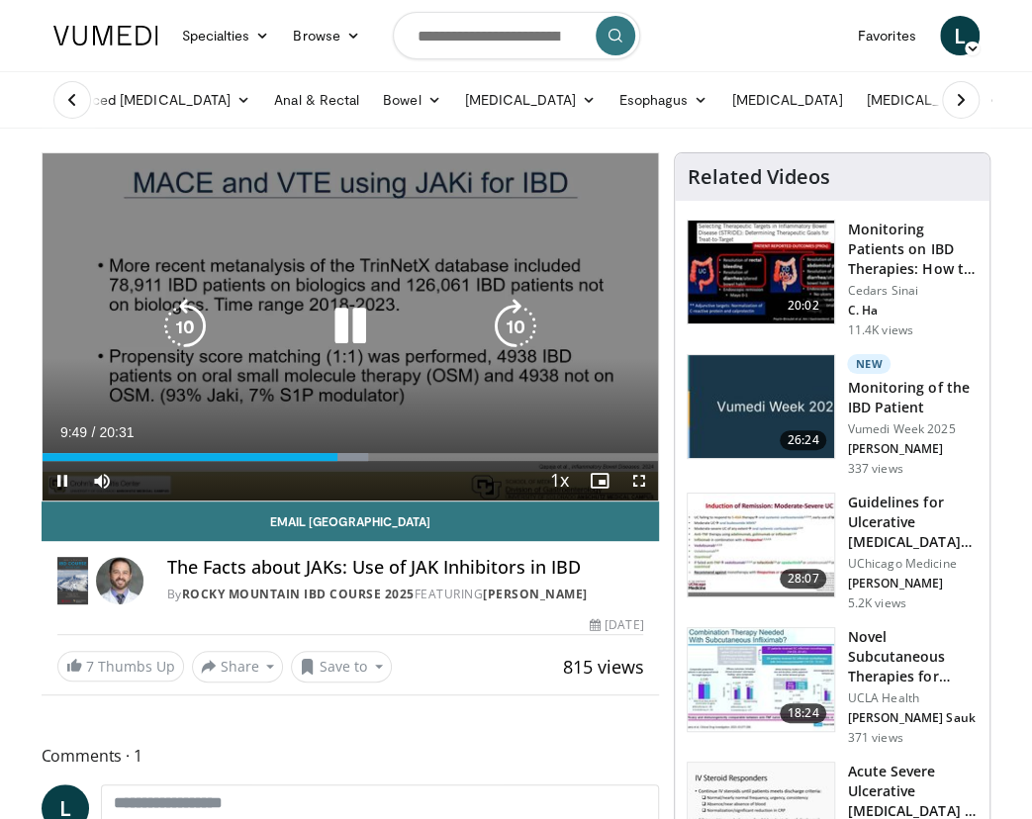
click at [355, 323] on icon "Video Player" at bounding box center [350, 326] width 55 height 55
click at [354, 348] on icon "Video Player" at bounding box center [350, 326] width 55 height 55
click at [363, 331] on icon "Video Player" at bounding box center [350, 326] width 55 height 55
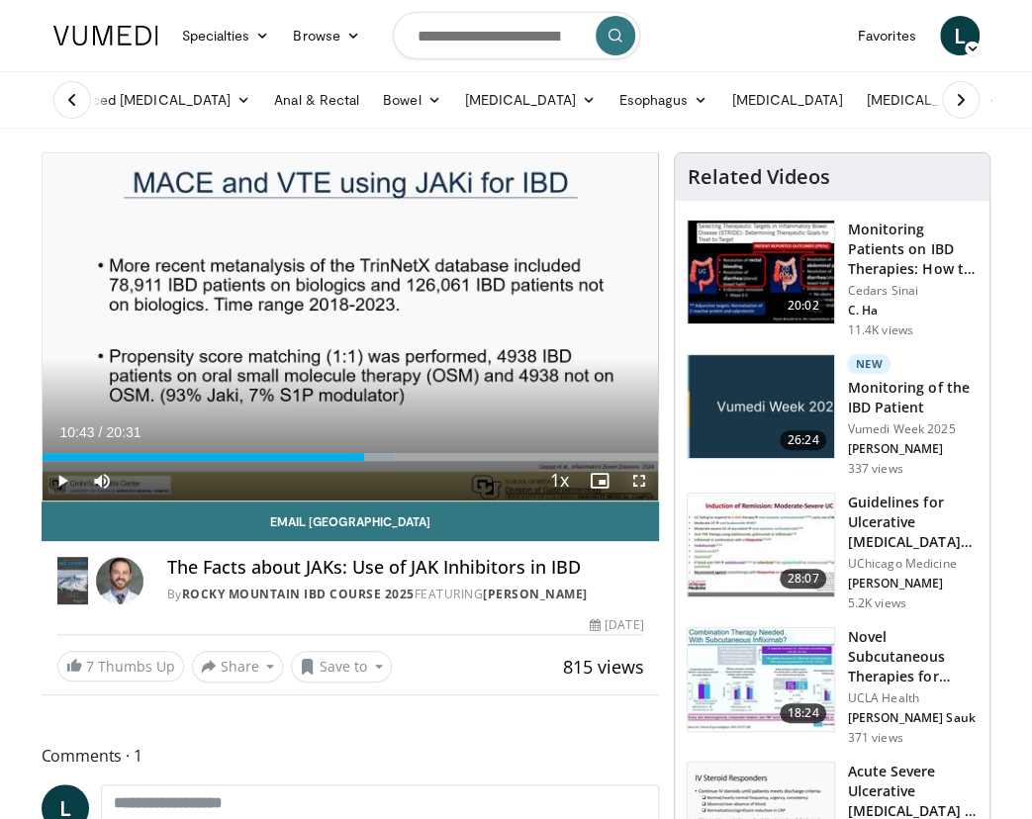
click at [645, 480] on span "Video Player" at bounding box center [638, 481] width 40 height 40
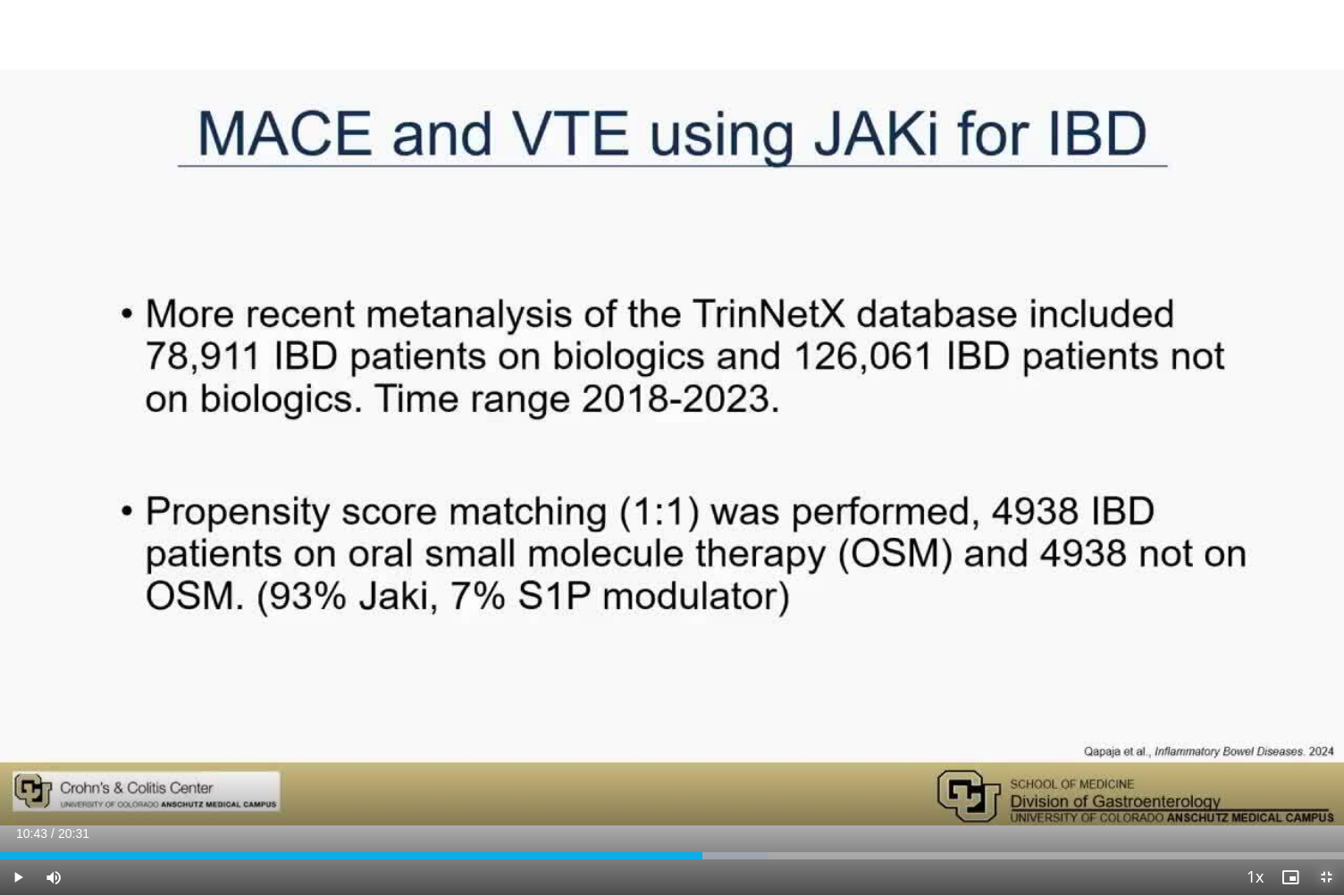
click at [1326, 744] on span "Video Player" at bounding box center [1327, 878] width 36 height 36
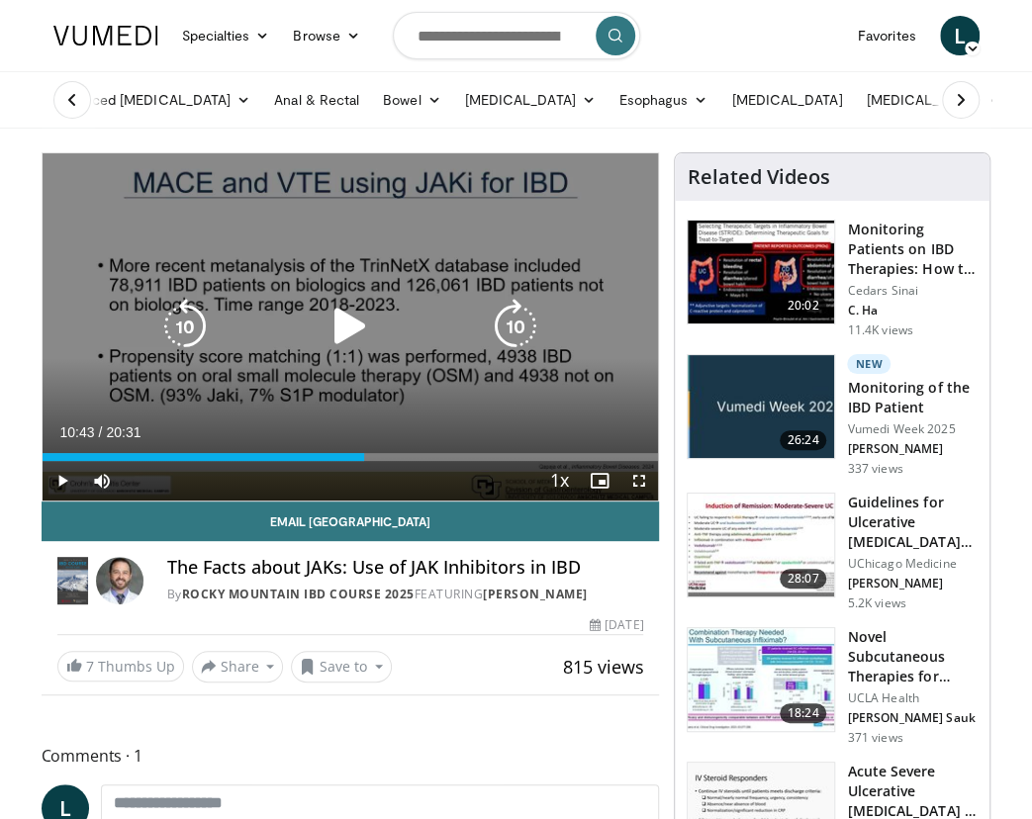
click at [337, 315] on icon "Video Player" at bounding box center [350, 326] width 55 height 55
click at [344, 324] on icon "Video Player" at bounding box center [350, 326] width 55 height 55
click at [343, 340] on icon "Video Player" at bounding box center [350, 326] width 55 height 55
click at [354, 321] on icon "Video Player" at bounding box center [350, 326] width 55 height 55
